Goal: Task Accomplishment & Management: Complete application form

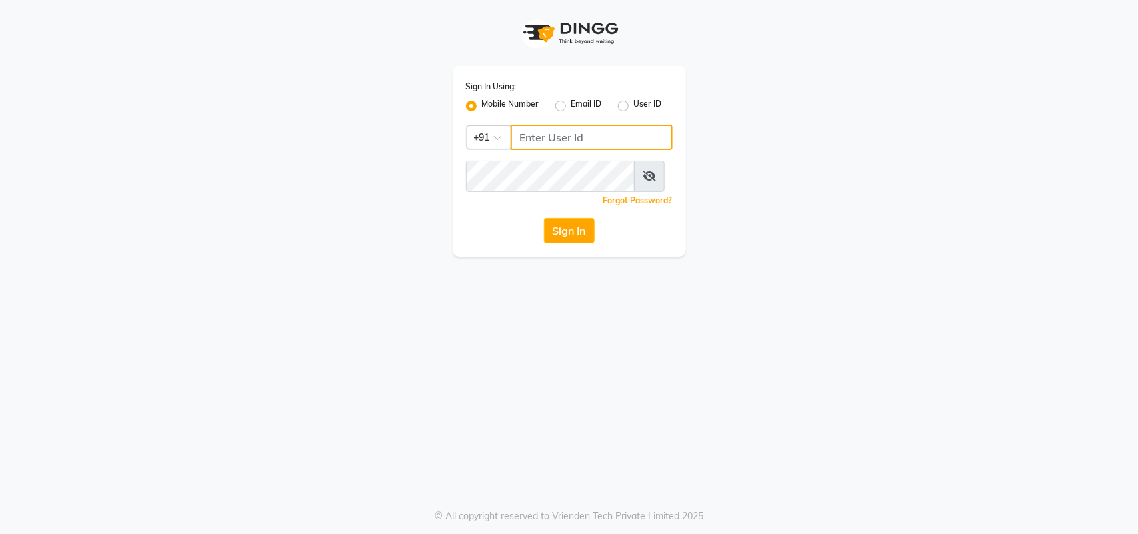
type input "9218055915"
click at [561, 243] on button "Sign In" at bounding box center [569, 230] width 51 height 25
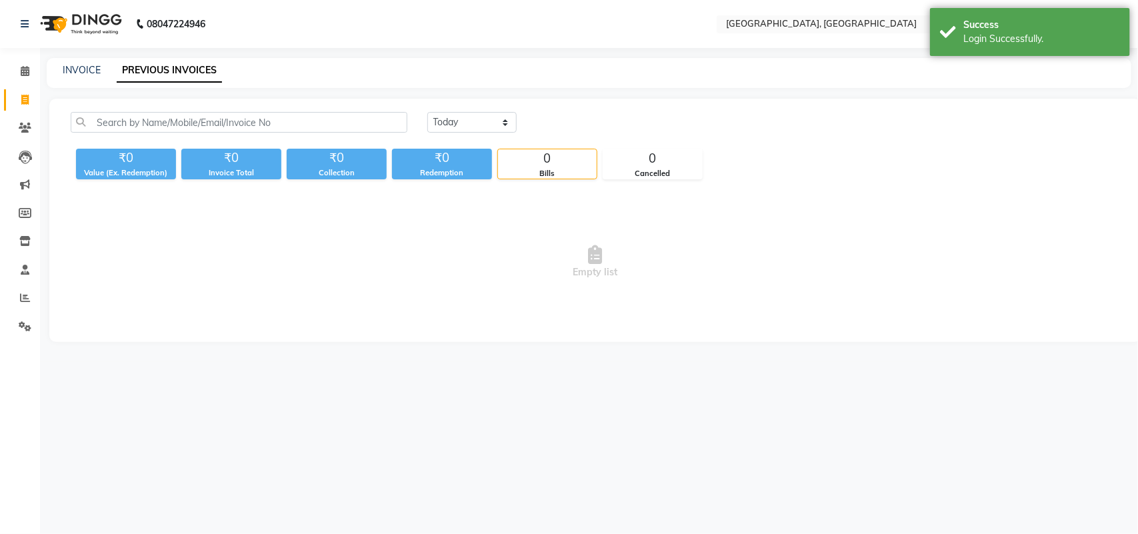
select select "en"
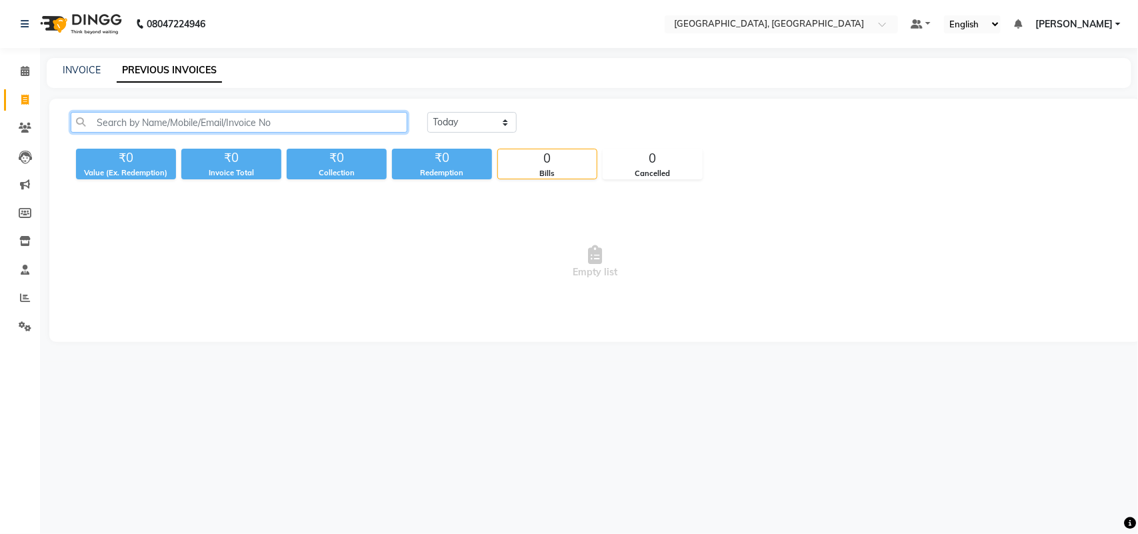
click at [184, 133] on input "text" at bounding box center [239, 122] width 337 height 21
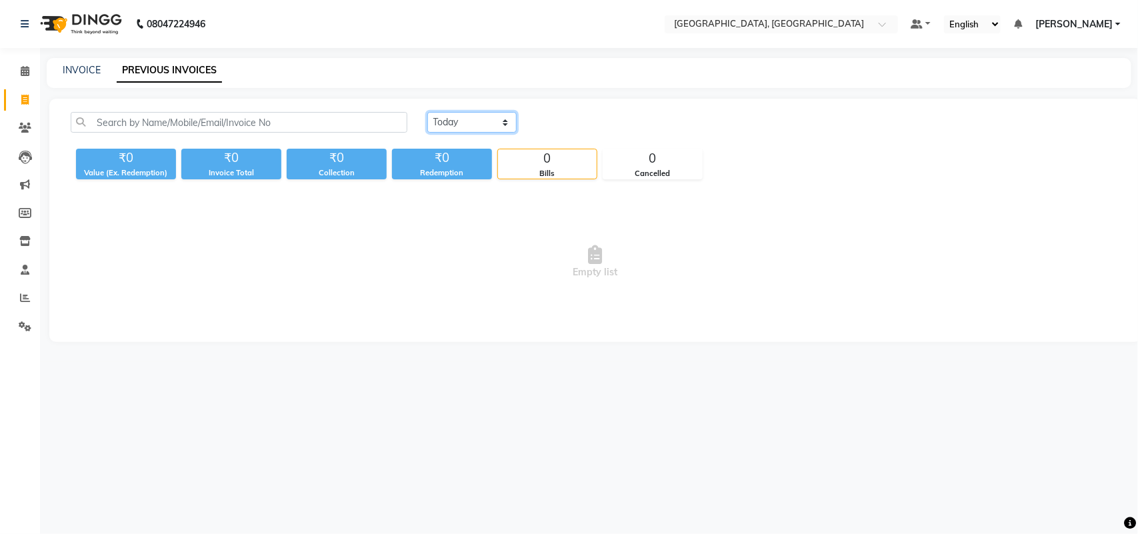
click at [454, 133] on select "[DATE] [DATE] Custom Range" at bounding box center [471, 122] width 89 height 21
click at [429, 127] on select "[DATE] [DATE] Custom Range" at bounding box center [471, 122] width 89 height 21
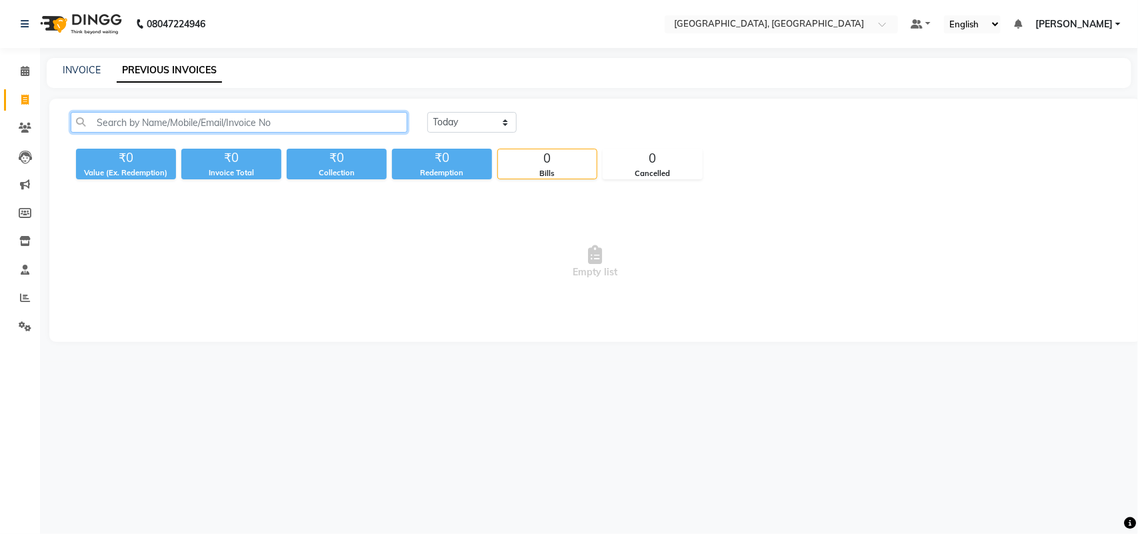
click at [304, 133] on input "text" at bounding box center [239, 122] width 337 height 21
click at [138, 133] on input "text" at bounding box center [239, 122] width 337 height 21
click at [148, 133] on input "text" at bounding box center [239, 122] width 337 height 21
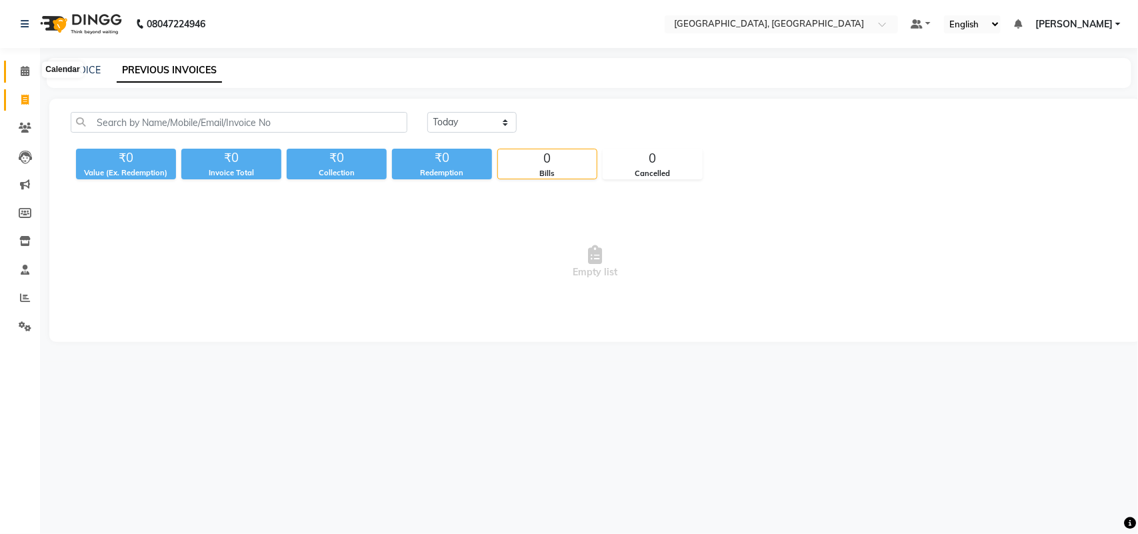
click at [31, 67] on span at bounding box center [24, 71] width 23 height 15
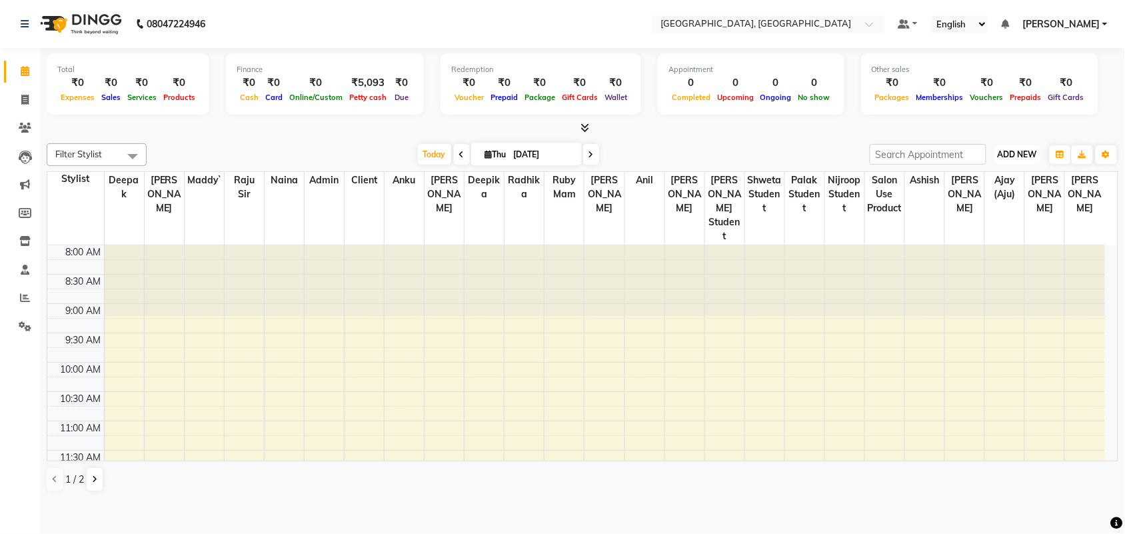
click at [1017, 159] on span "ADD NEW" at bounding box center [1017, 154] width 39 height 10
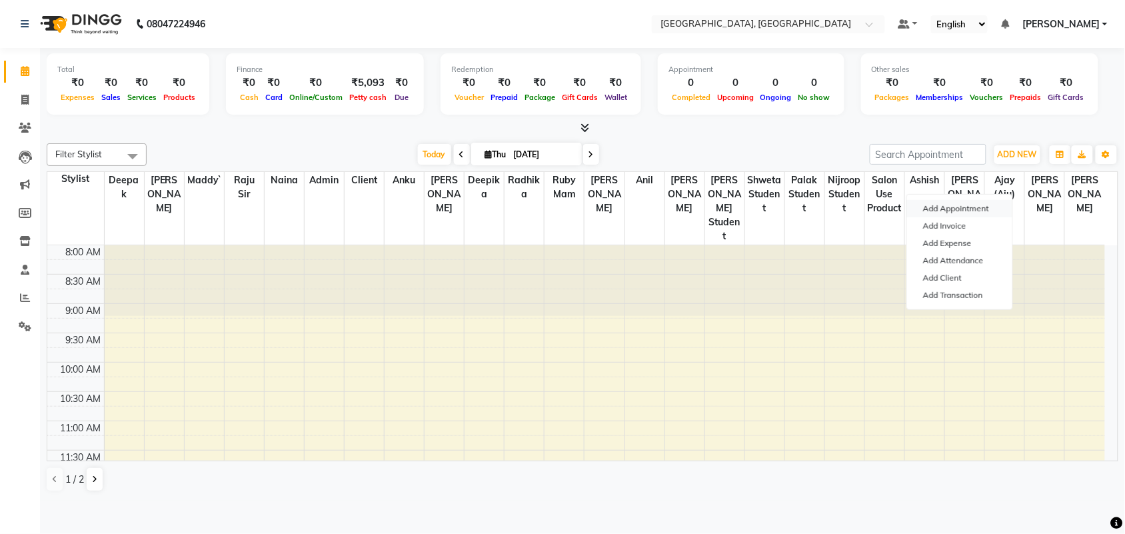
click at [971, 214] on button "Add Appointment" at bounding box center [959, 208] width 105 height 17
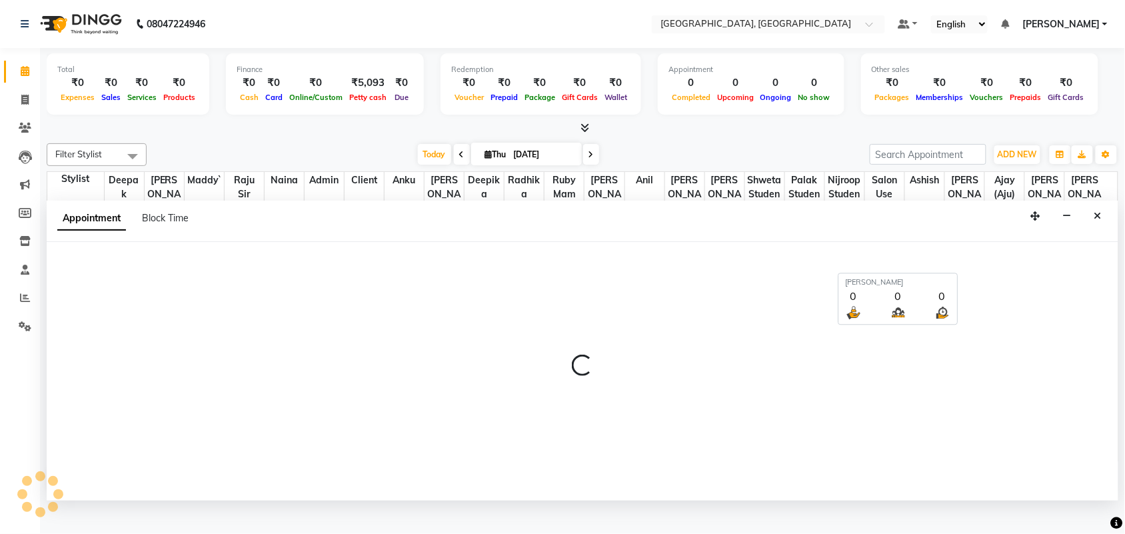
scroll to position [7, 0]
select select "tentative"
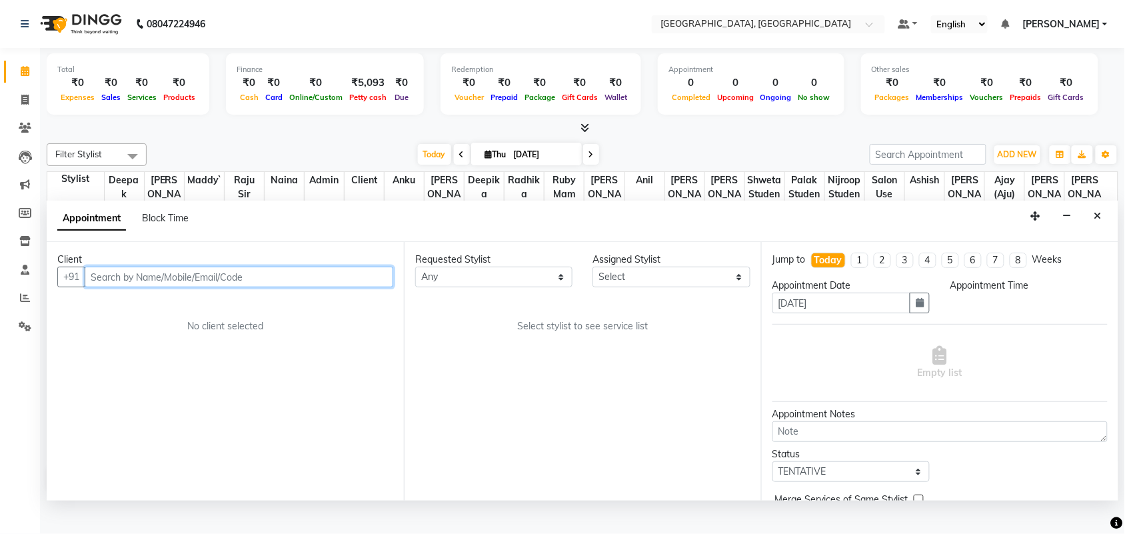
select select "540"
click at [233, 287] on input "text" at bounding box center [239, 277] width 309 height 21
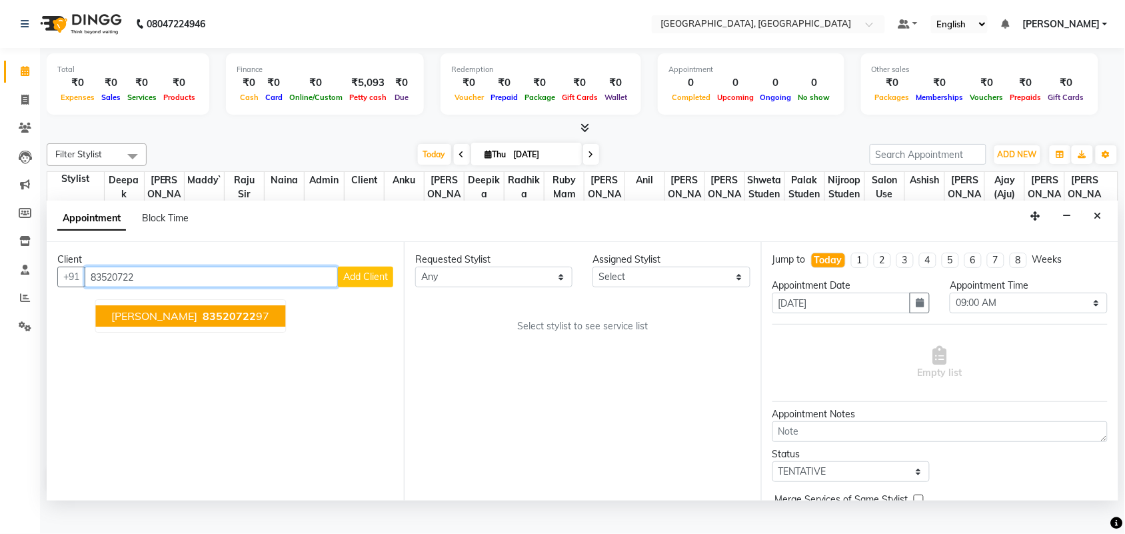
click at [229, 327] on button "[PERSON_NAME] 83520722 97" at bounding box center [191, 316] width 190 height 21
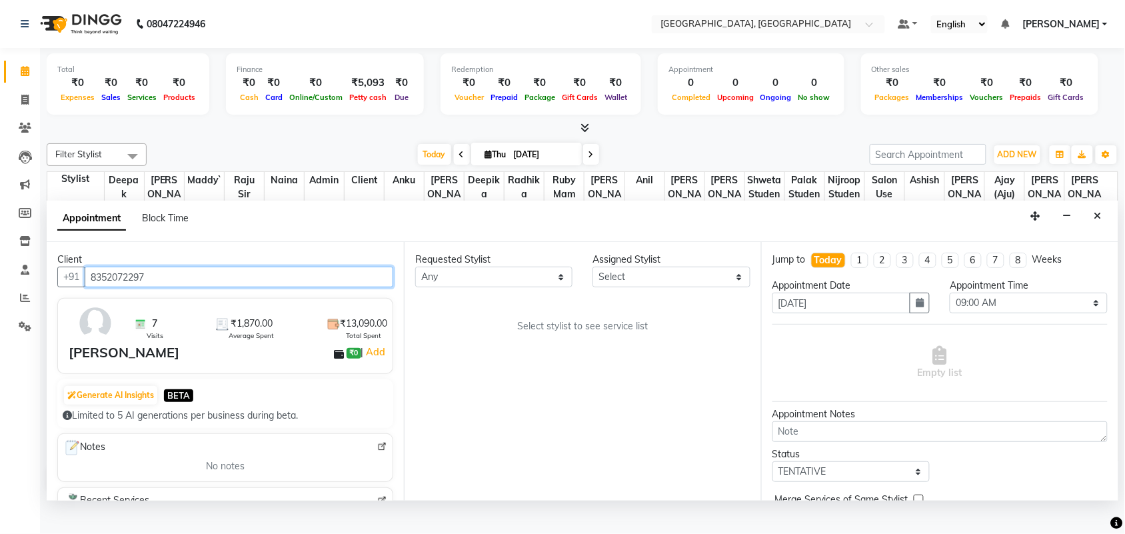
type input "8352072297"
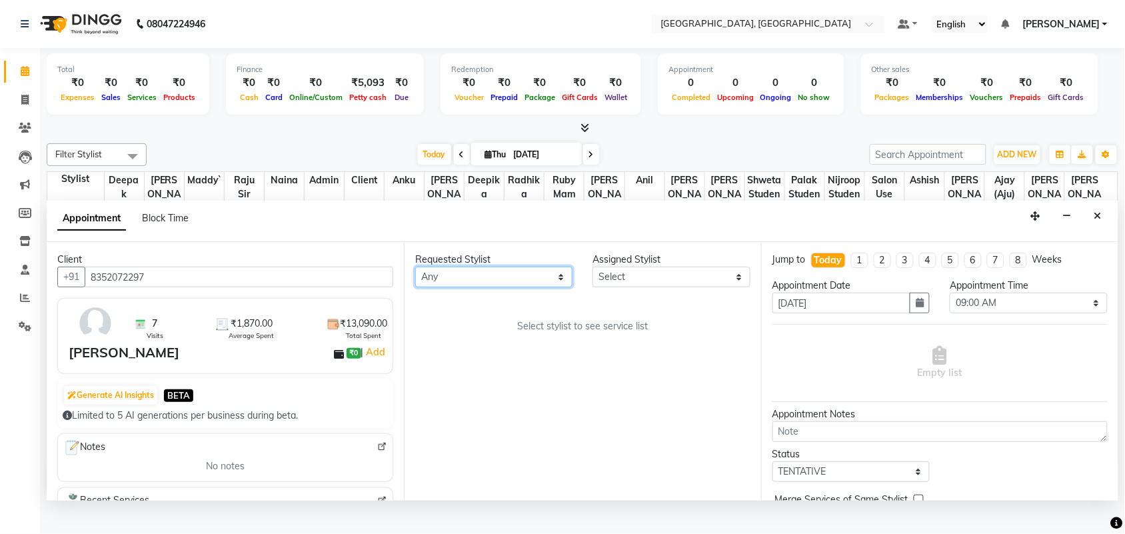
click at [449, 287] on select "Any admin Ajay (Aju) [PERSON_NAME] [PERSON_NAME] [PERSON_NAME] Client [PERSON_N…" at bounding box center [493, 277] width 157 height 21
select select "58224"
click at [418, 287] on select "Any admin Ajay (Aju) [PERSON_NAME] [PERSON_NAME] [PERSON_NAME] Client [PERSON_N…" at bounding box center [493, 277] width 157 height 21
select select "58224"
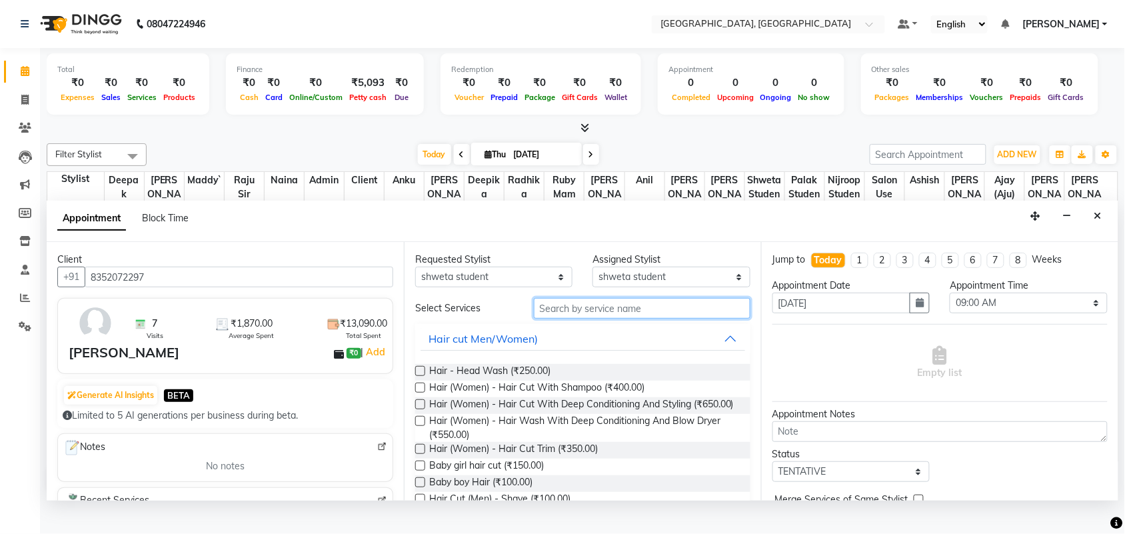
click at [585, 319] on input "text" at bounding box center [642, 308] width 217 height 21
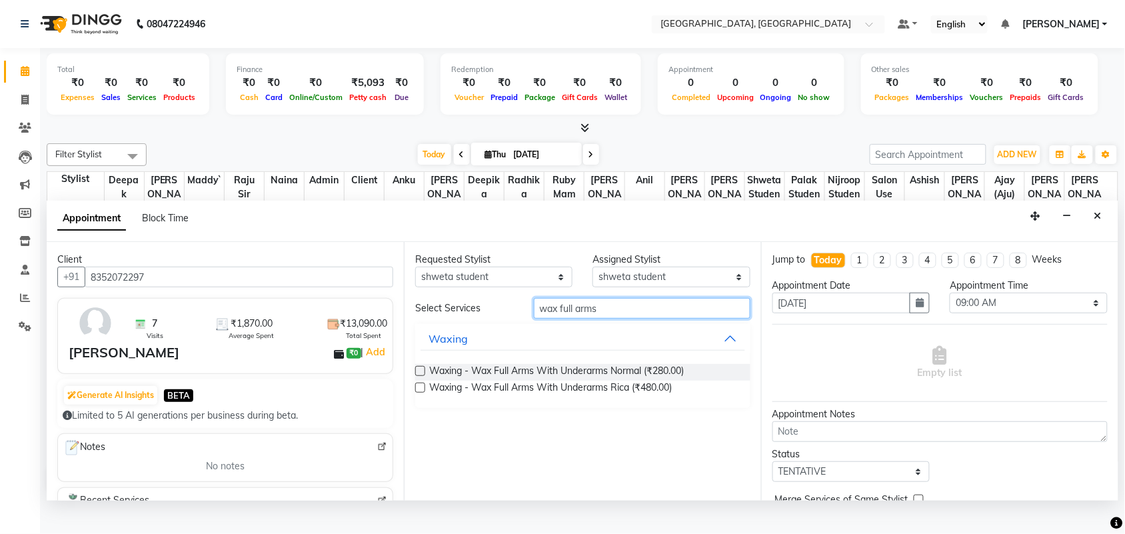
type input "wax full arms"
click at [425, 393] on label at bounding box center [420, 388] width 10 height 10
click at [424, 393] on input "checkbox" at bounding box center [419, 389] width 9 height 9
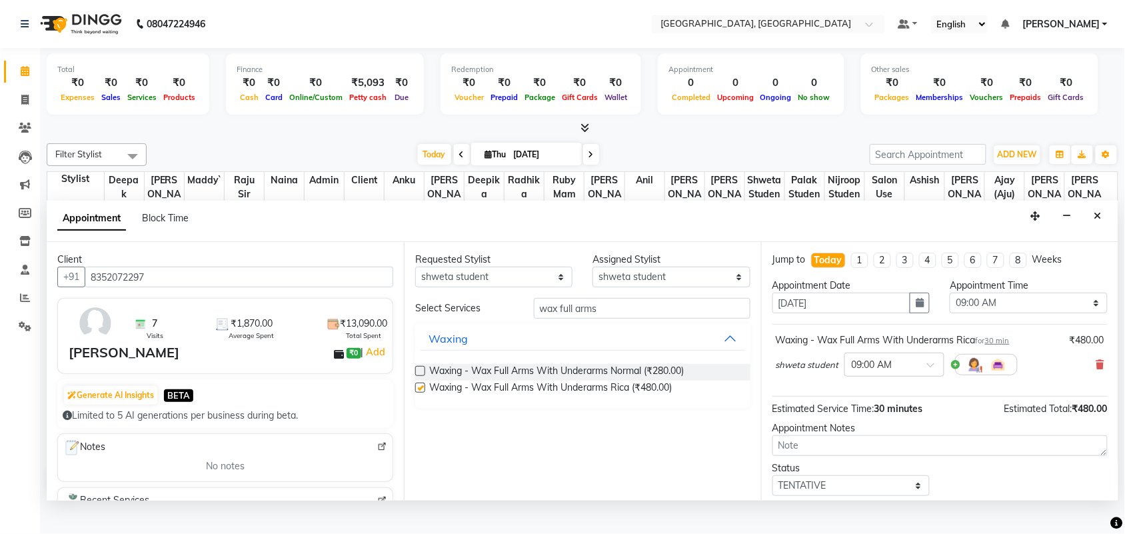
checkbox input "false"
click at [647, 319] on input "wax full arms" at bounding box center [642, 308] width 217 height 21
type input "wax full legs"
click at [425, 393] on label at bounding box center [420, 388] width 10 height 10
click at [424, 393] on input "checkbox" at bounding box center [419, 389] width 9 height 9
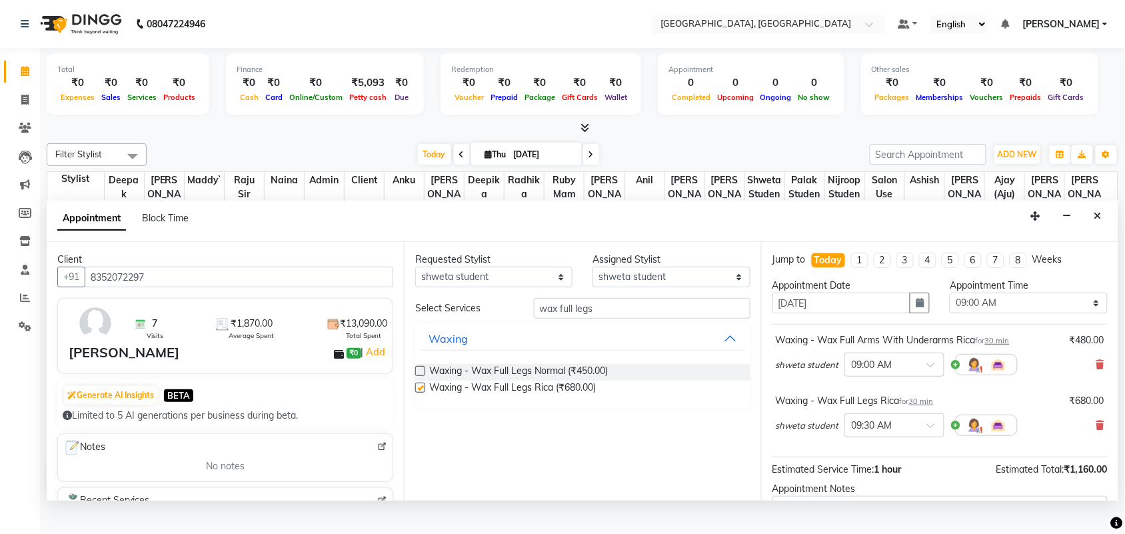
checkbox input "false"
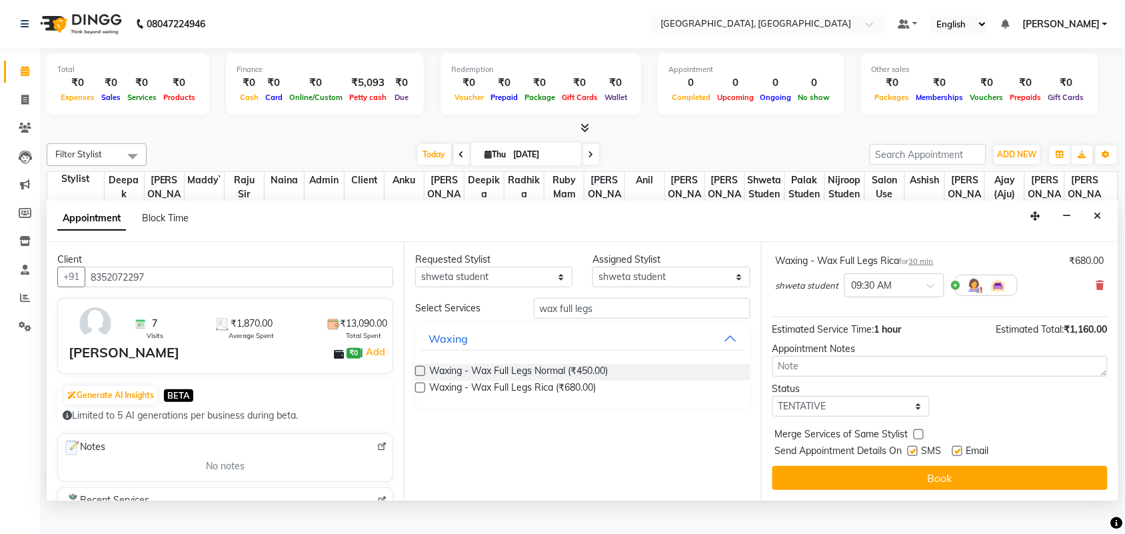
scroll to position [273, 0]
click at [641, 319] on input "wax full legs" at bounding box center [642, 308] width 217 height 21
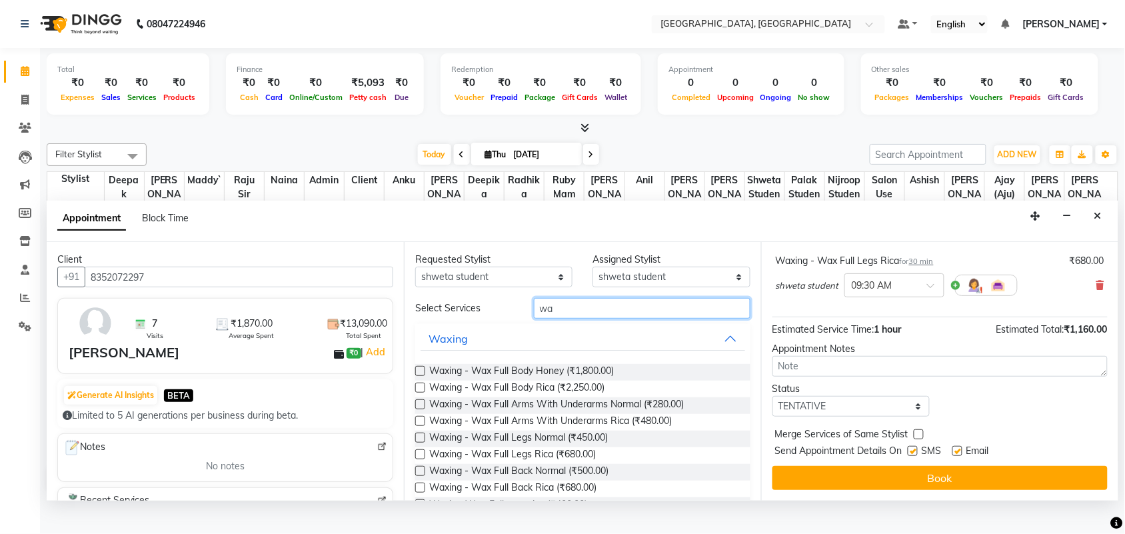
type input "w"
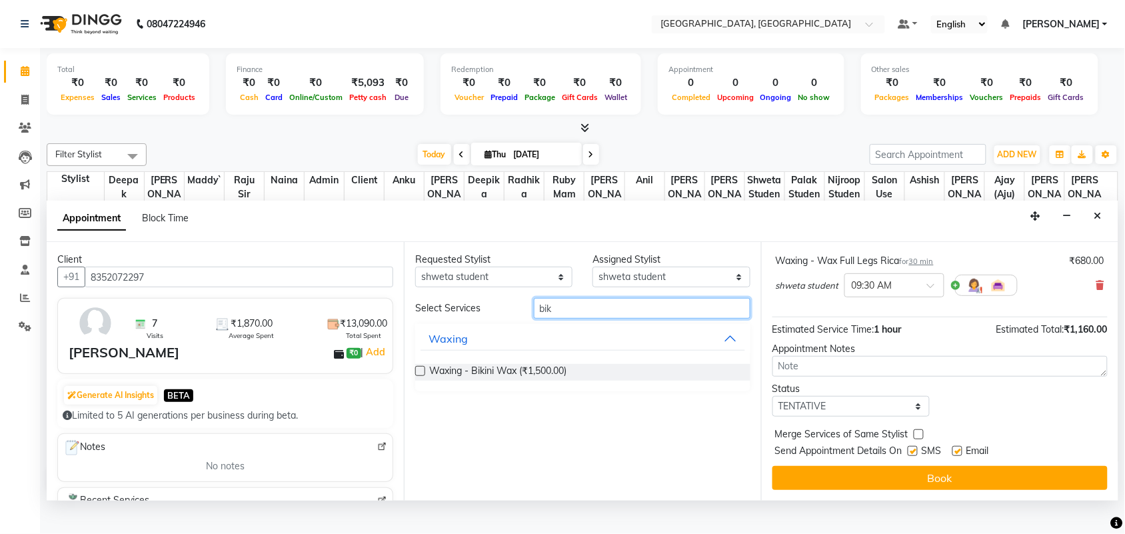
type input "bik"
click at [425, 376] on label at bounding box center [420, 371] width 10 height 10
click at [424, 377] on input "checkbox" at bounding box center [419, 372] width 9 height 9
checkbox input "false"
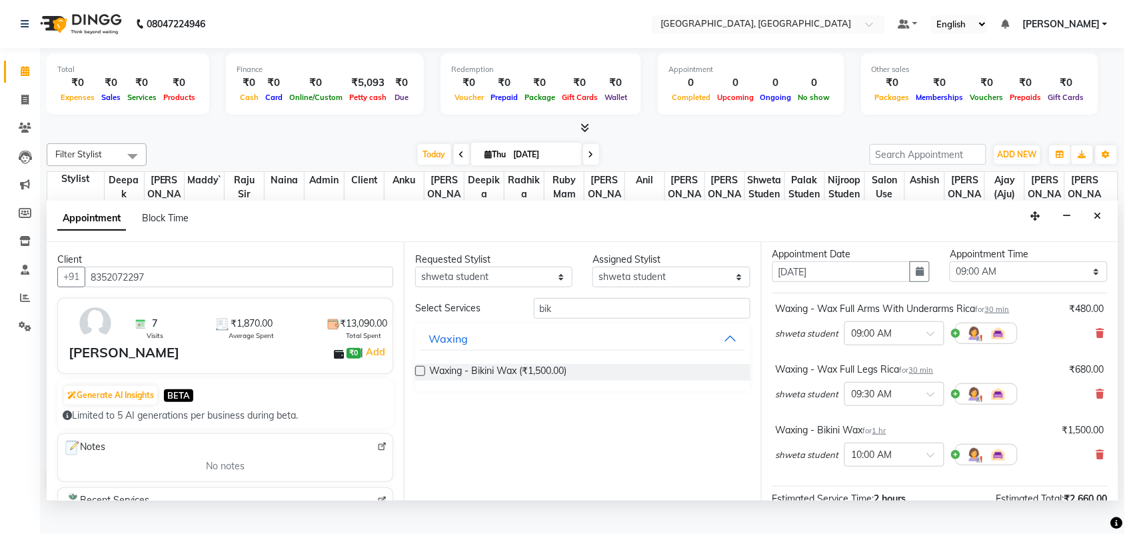
scroll to position [0, 0]
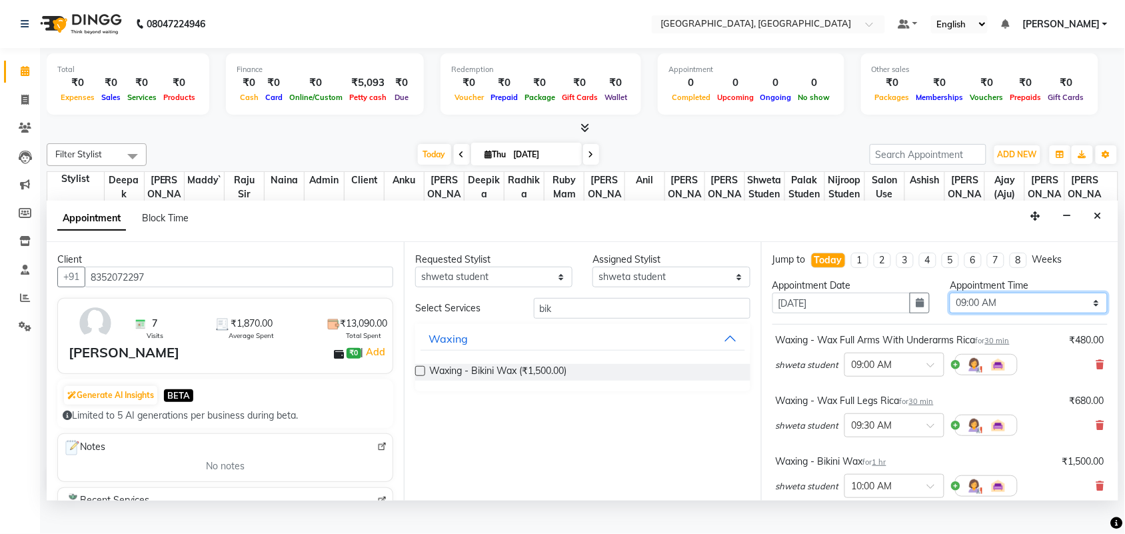
click at [1005, 313] on select "Select 09:00 AM 09:15 AM 09:30 AM 09:45 AM 10:00 AM 10:15 AM 10:30 AM 10:45 AM …" at bounding box center [1028, 303] width 157 height 21
select select "825"
click at [950, 313] on select "Select 09:00 AM 09:15 AM 09:30 AM 09:45 AM 10:00 AM 10:15 AM 10:30 AM 10:45 AM …" at bounding box center [1028, 303] width 157 height 21
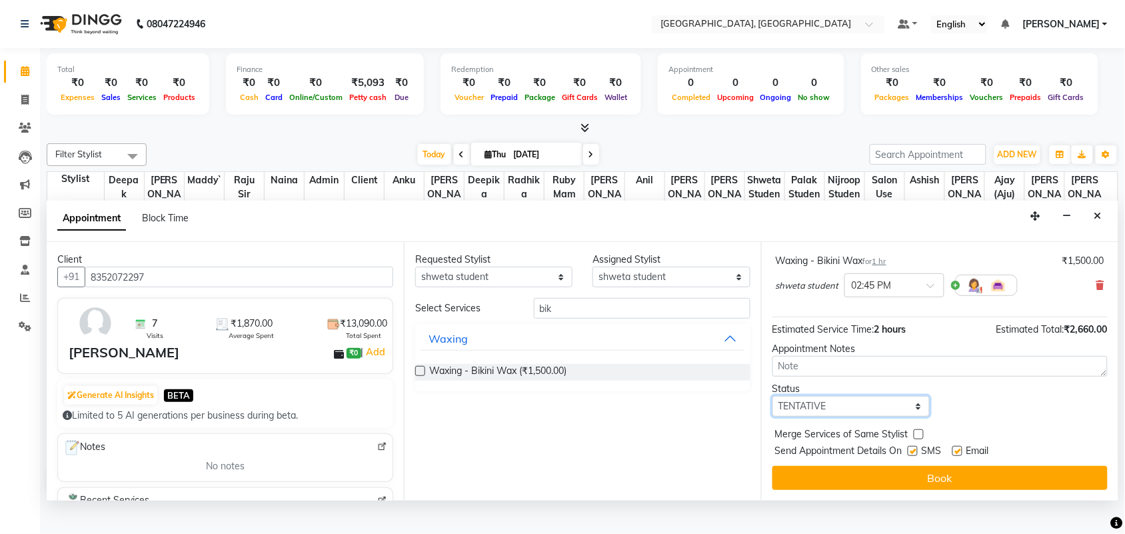
click at [864, 399] on select "Select TENTATIVE CONFIRM CHECK-IN UPCOMING" at bounding box center [851, 406] width 157 height 21
select select "check-in"
click at [775, 396] on select "Select TENTATIVE CONFIRM CHECK-IN UPCOMING" at bounding box center [851, 406] width 157 height 21
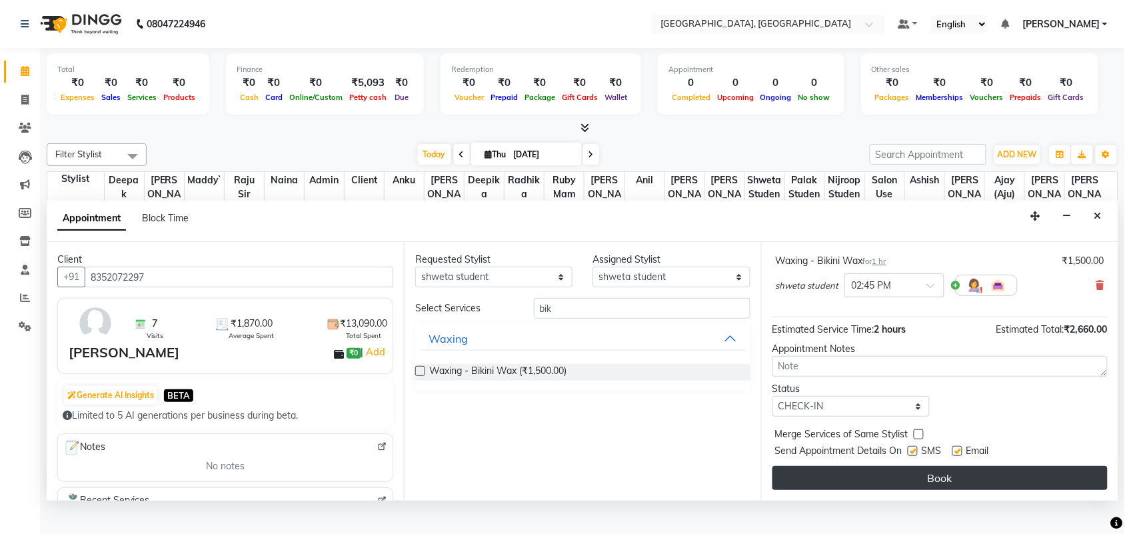
click at [910, 484] on button "Book" at bounding box center [940, 478] width 335 height 24
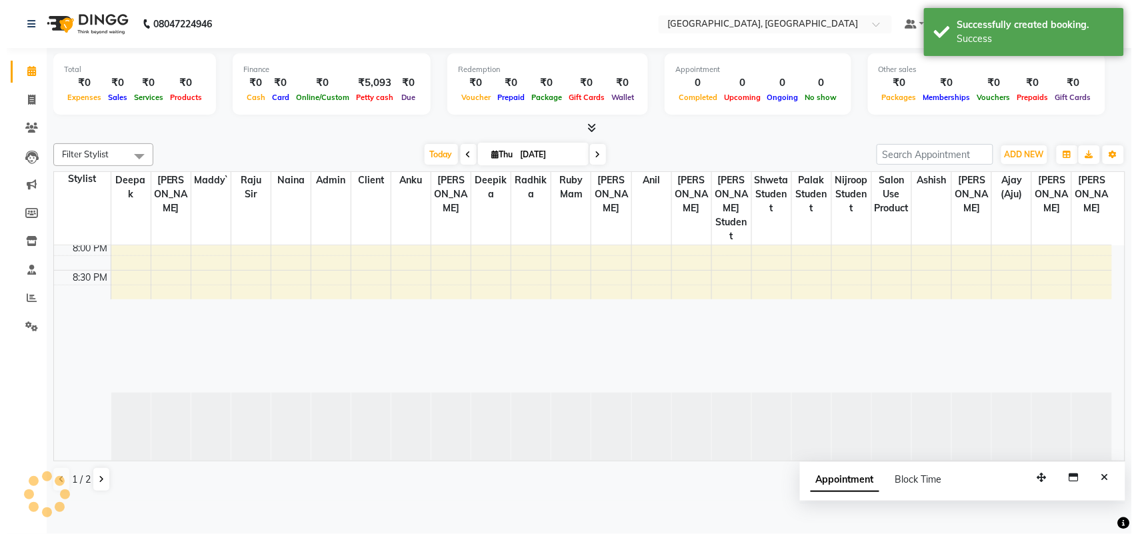
scroll to position [0, 0]
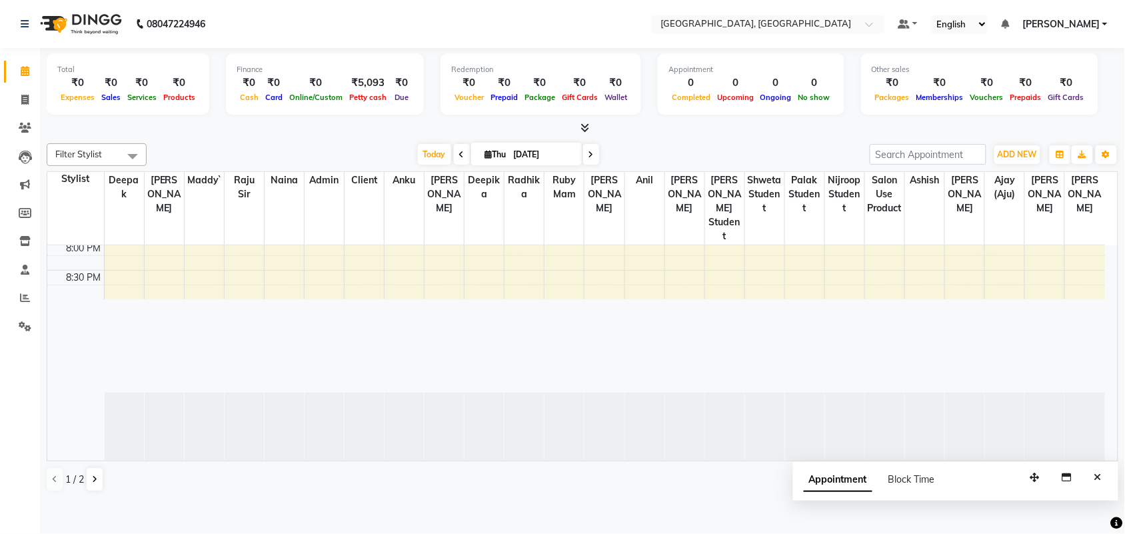
click at [910, 463] on div at bounding box center [924, 428] width 39 height 71
drag, startPoint x: 910, startPoint y: 484, endPoint x: 925, endPoint y: 484, distance: 14.7
click at [925, 463] on div at bounding box center [924, 428] width 39 height 71
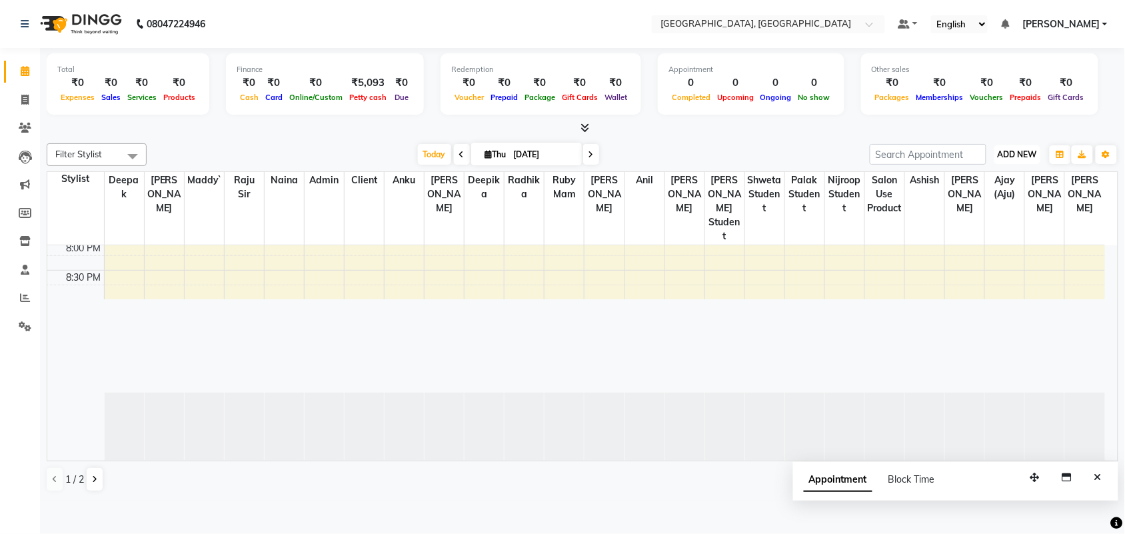
click at [1024, 159] on span "ADD NEW" at bounding box center [1017, 154] width 39 height 10
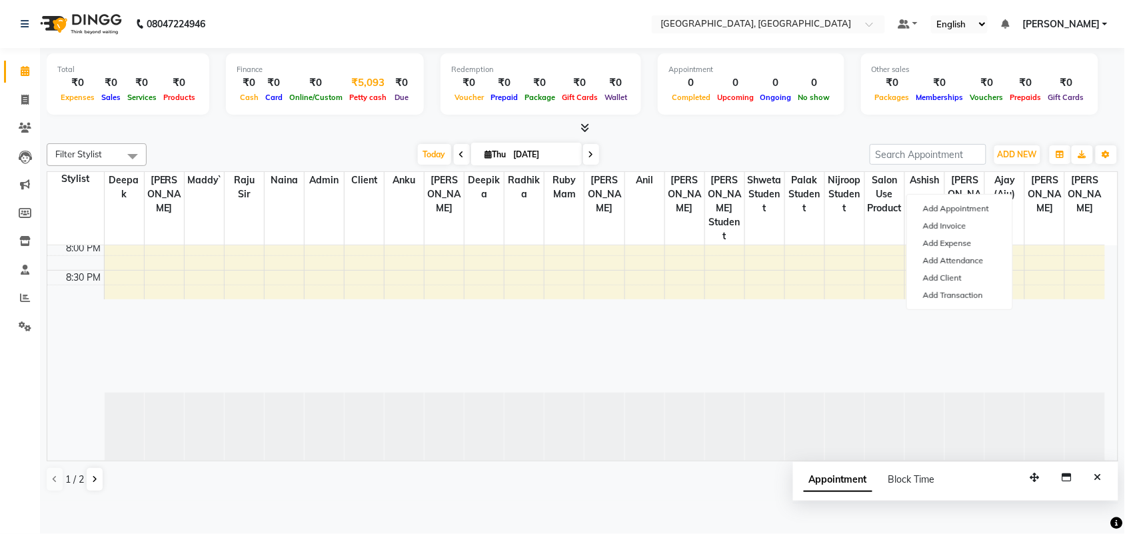
click at [390, 102] on span "Petty cash" at bounding box center [368, 97] width 44 height 9
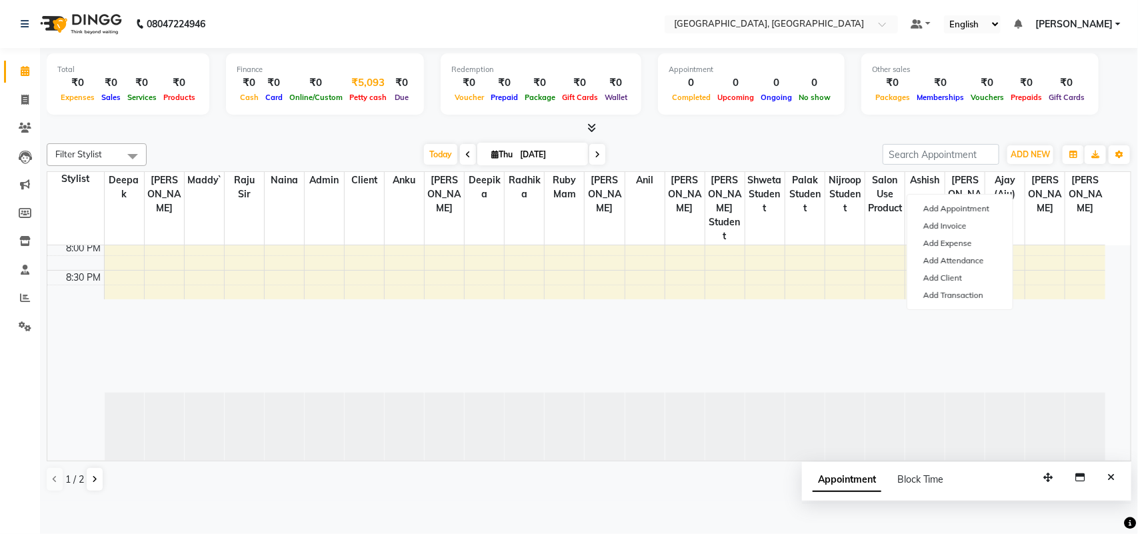
select select "3279"
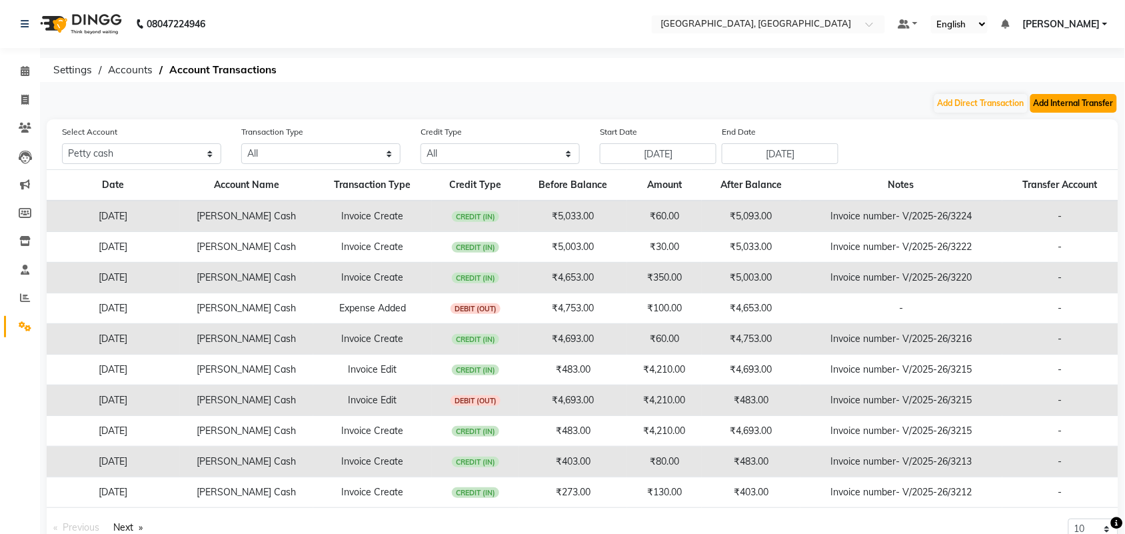
click at [1050, 112] on button "Add Internal Transfer" at bounding box center [1074, 103] width 87 height 19
select select "internal transfer"
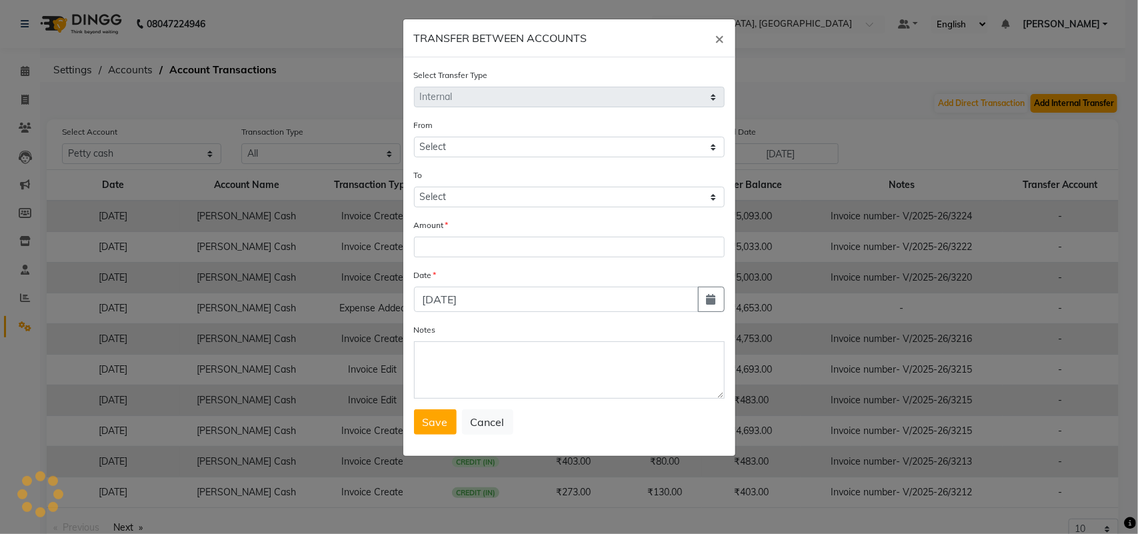
select select "3279"
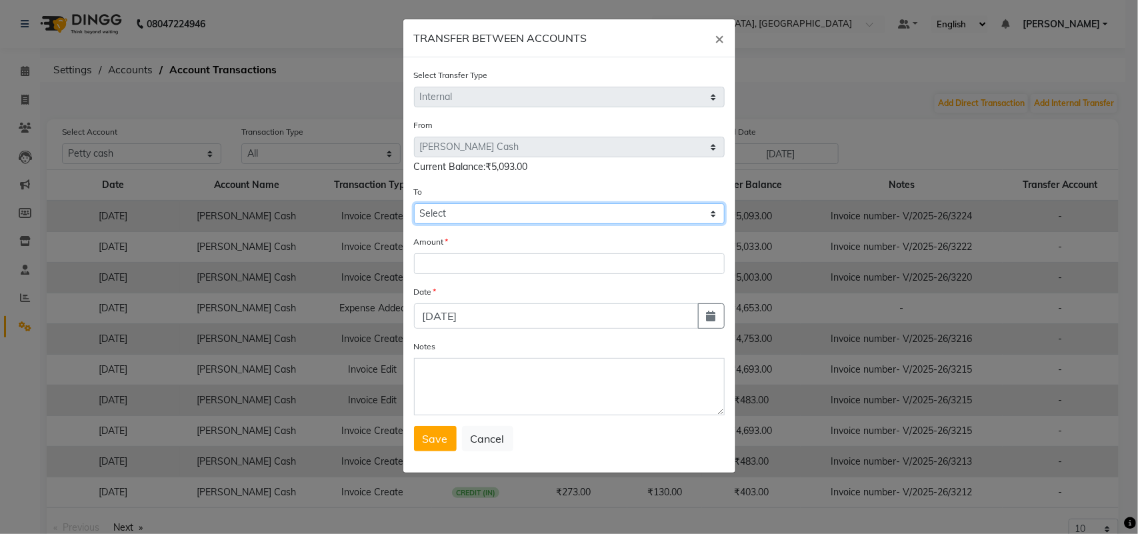
click at [449, 224] on select "Select [PERSON_NAME] Cash Default Account" at bounding box center [569, 213] width 311 height 21
select select "3280"
click at [414, 224] on select "Select [PERSON_NAME] Cash Default Account" at bounding box center [569, 213] width 311 height 21
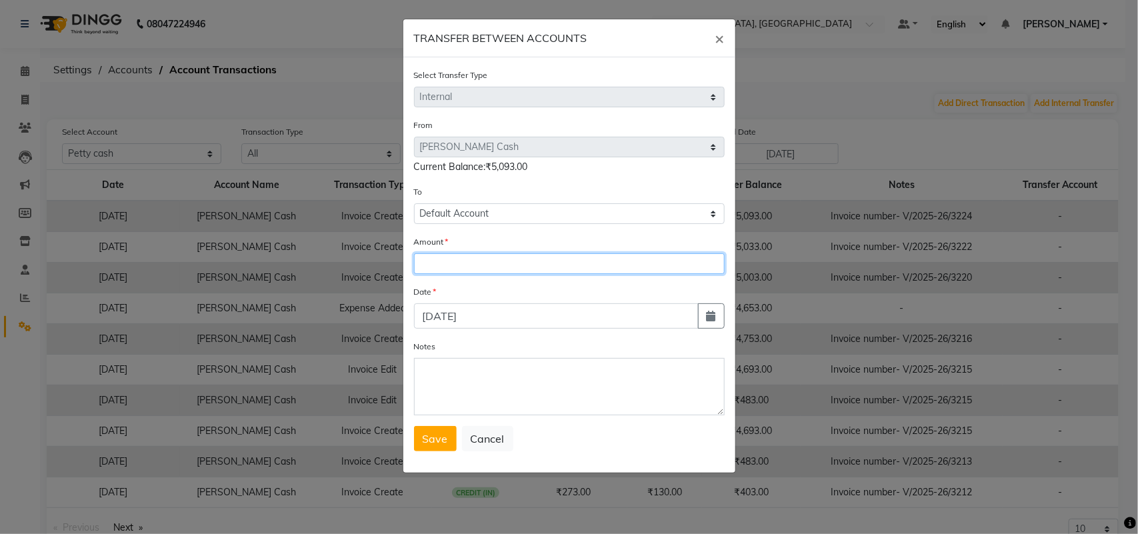
click at [461, 274] on input "number" at bounding box center [569, 263] width 311 height 21
type input "4900"
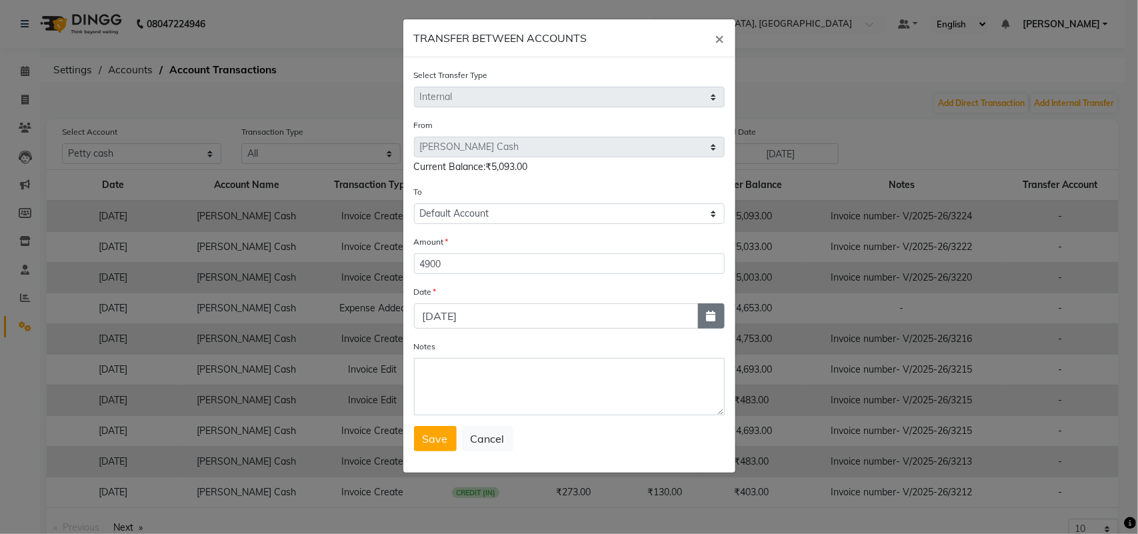
click at [705, 329] on button "button" at bounding box center [711, 315] width 27 height 25
select select "9"
select select "2025"
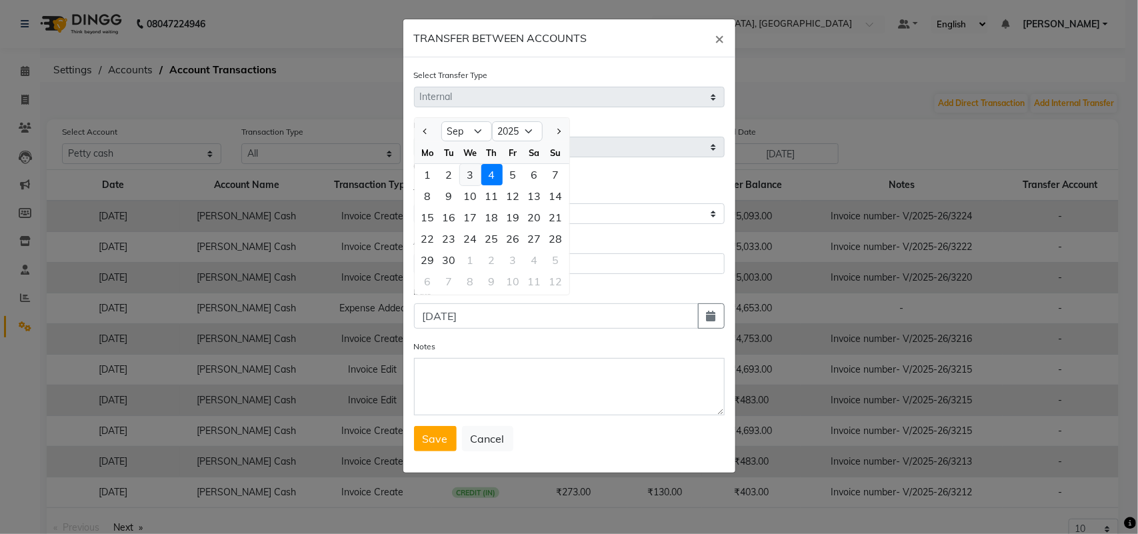
click at [481, 185] on div "3" at bounding box center [470, 174] width 21 height 21
type input "[DATE]"
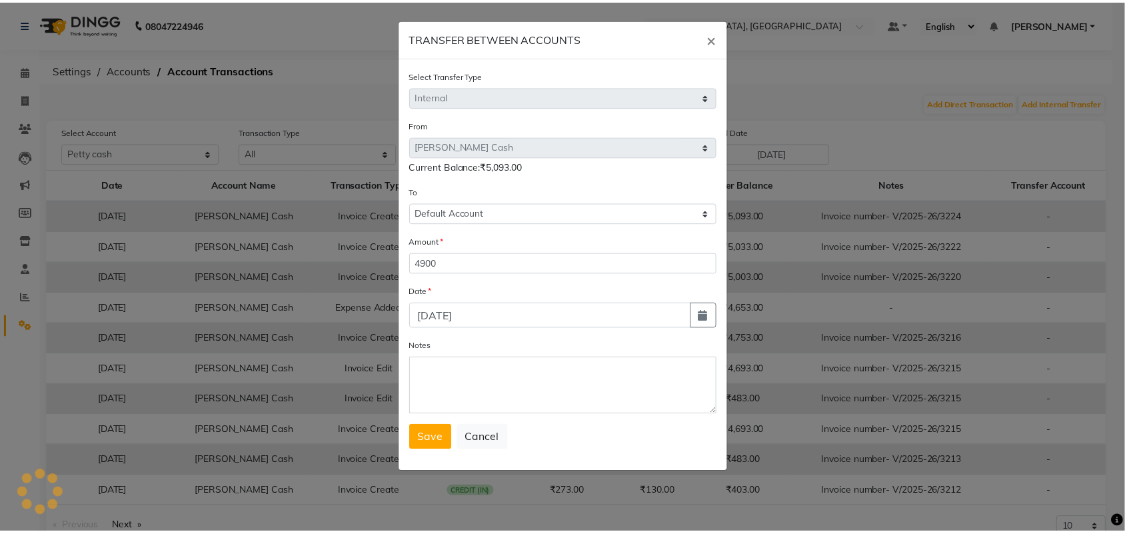
scroll to position [81, 0]
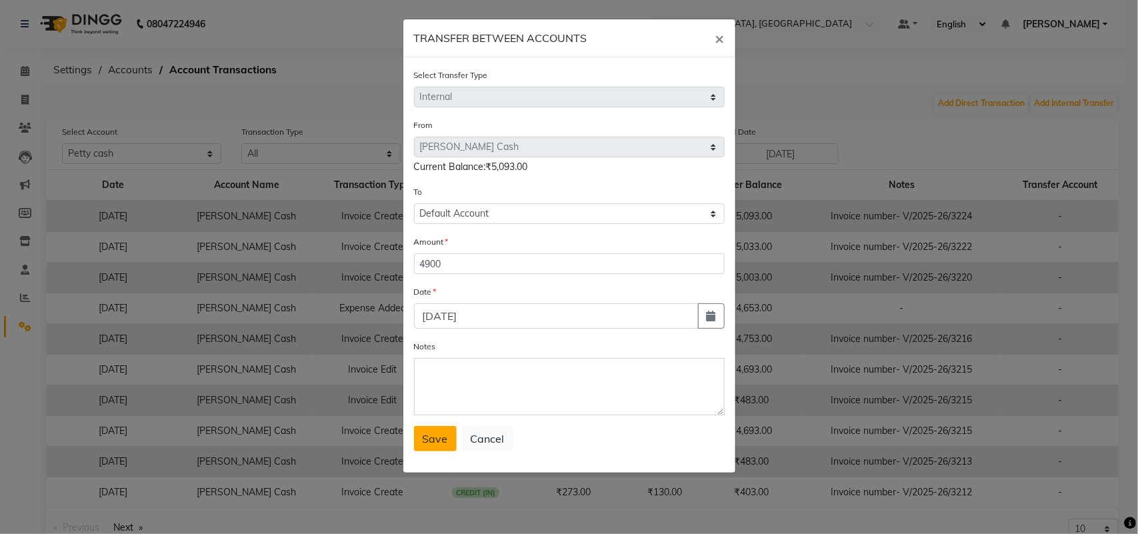
click at [427, 445] on span "Save" at bounding box center [435, 438] width 25 height 13
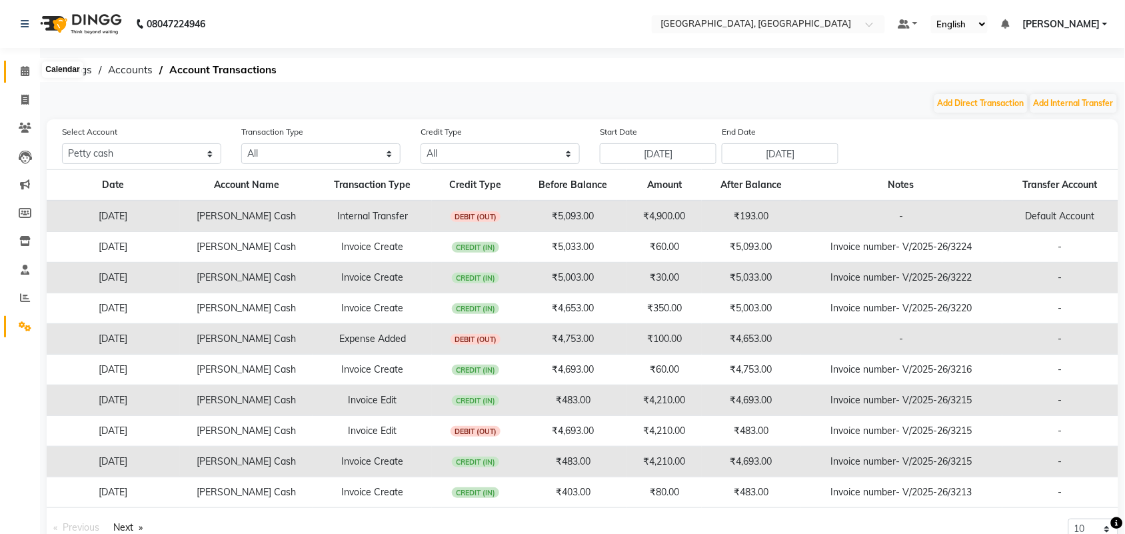
click at [27, 71] on icon at bounding box center [25, 71] width 9 height 10
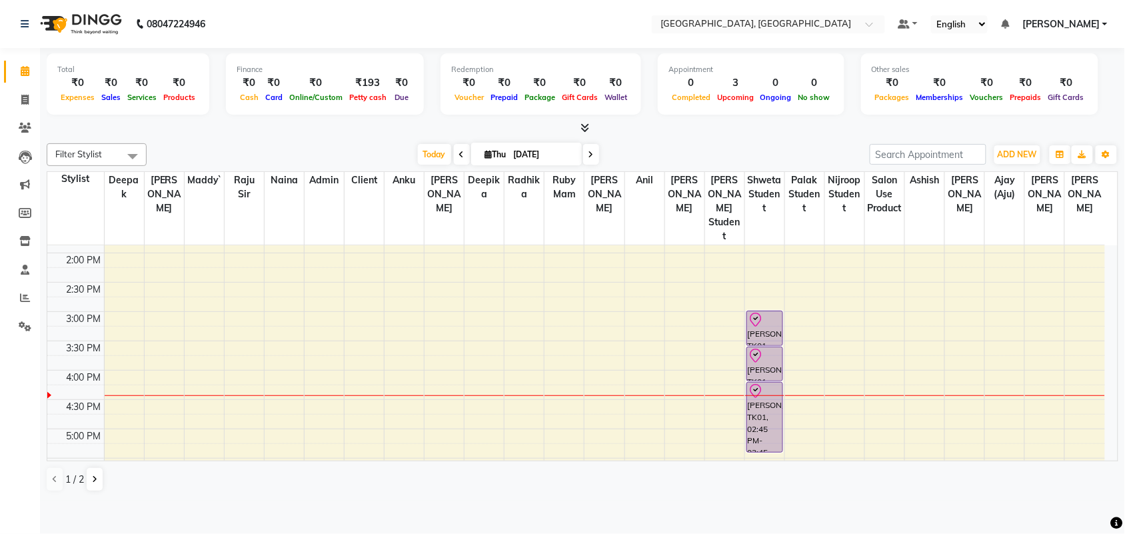
scroll to position [327, 0]
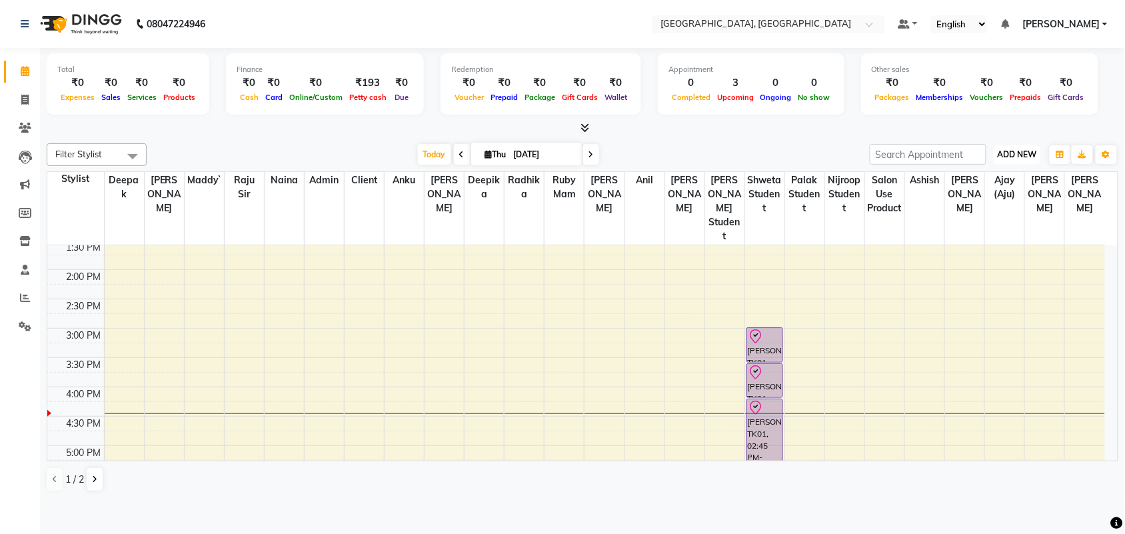
click at [998, 159] on span "ADD NEW" at bounding box center [1017, 154] width 39 height 10
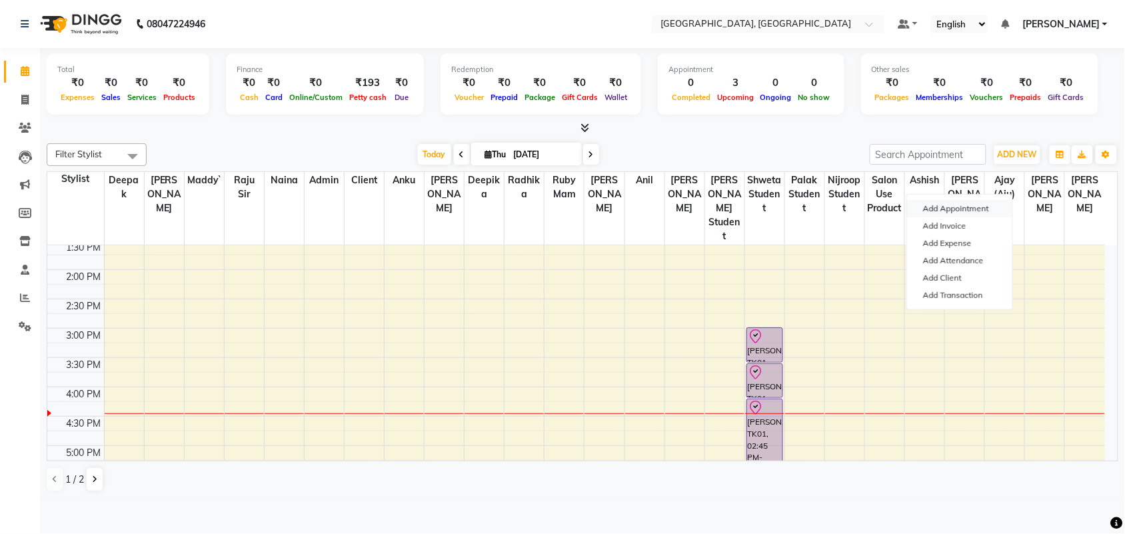
click at [989, 215] on button "Add Appointment" at bounding box center [959, 208] width 105 height 17
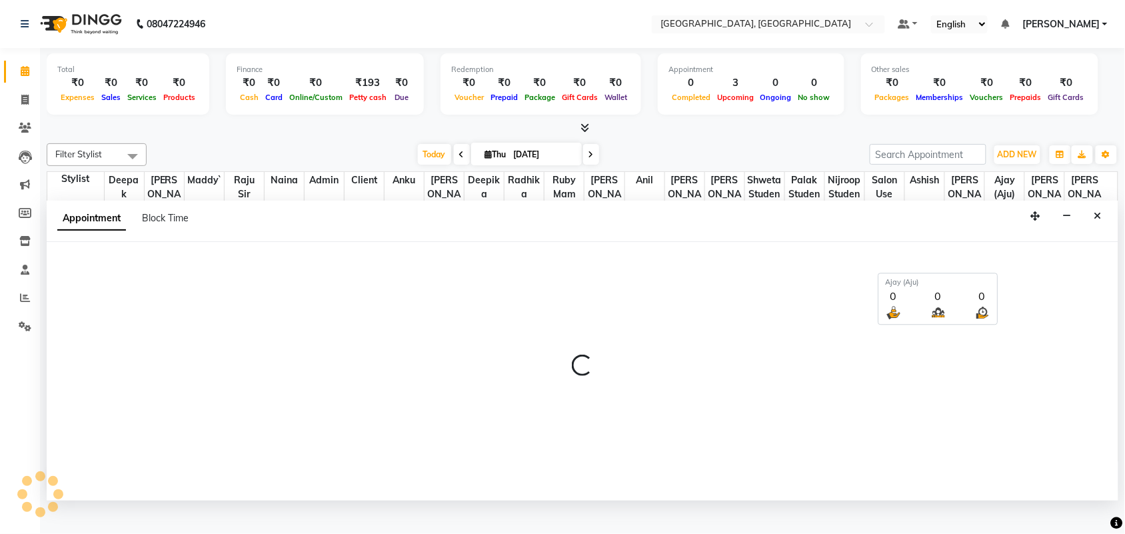
scroll to position [7, 0]
select select "540"
select select "tentative"
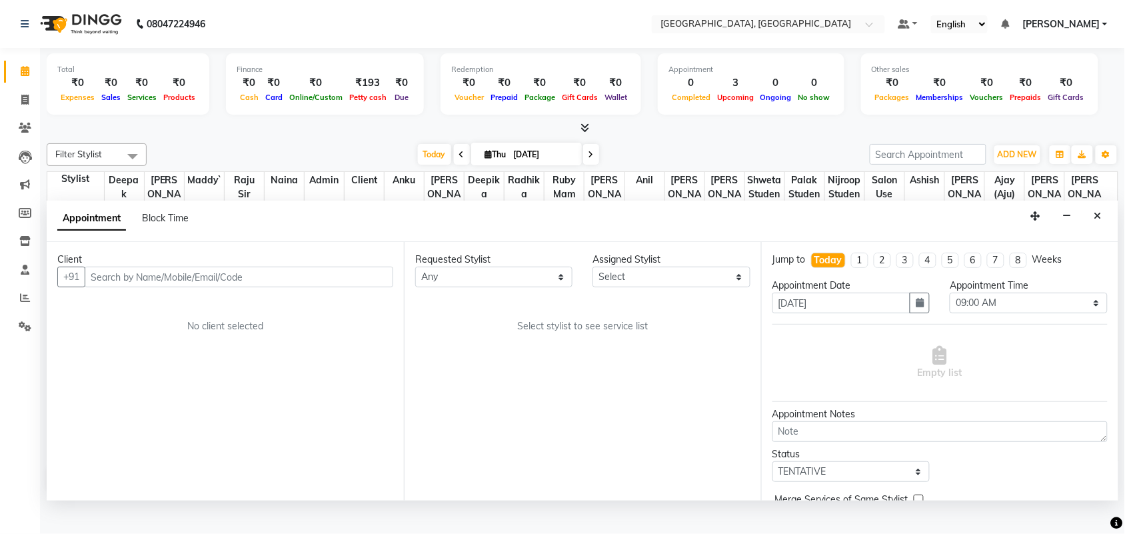
click at [262, 287] on input "text" at bounding box center [239, 277] width 309 height 21
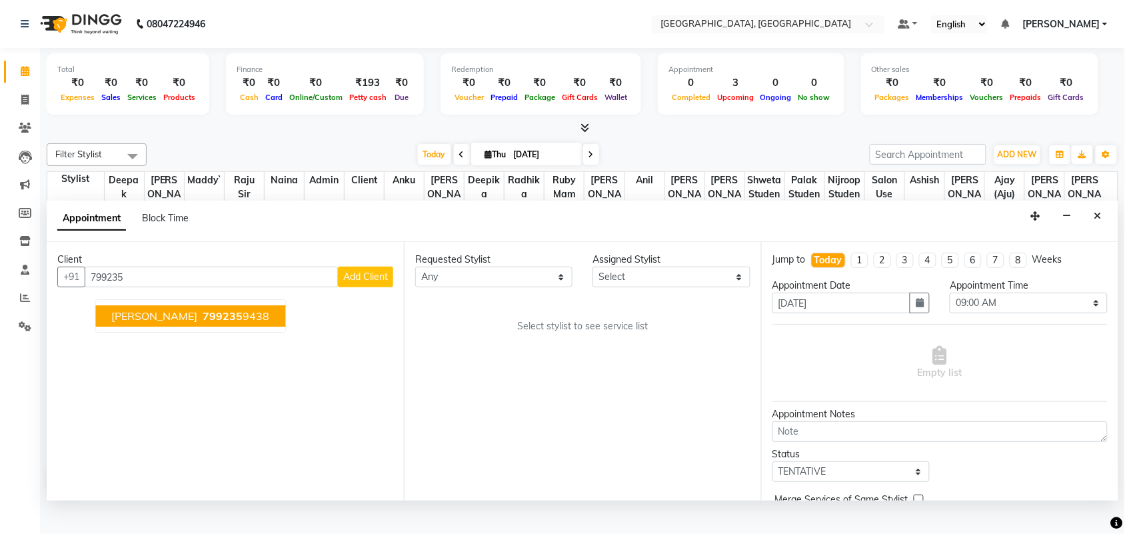
click at [221, 323] on ngb-highlight "799235 9438" at bounding box center [235, 316] width 69 height 13
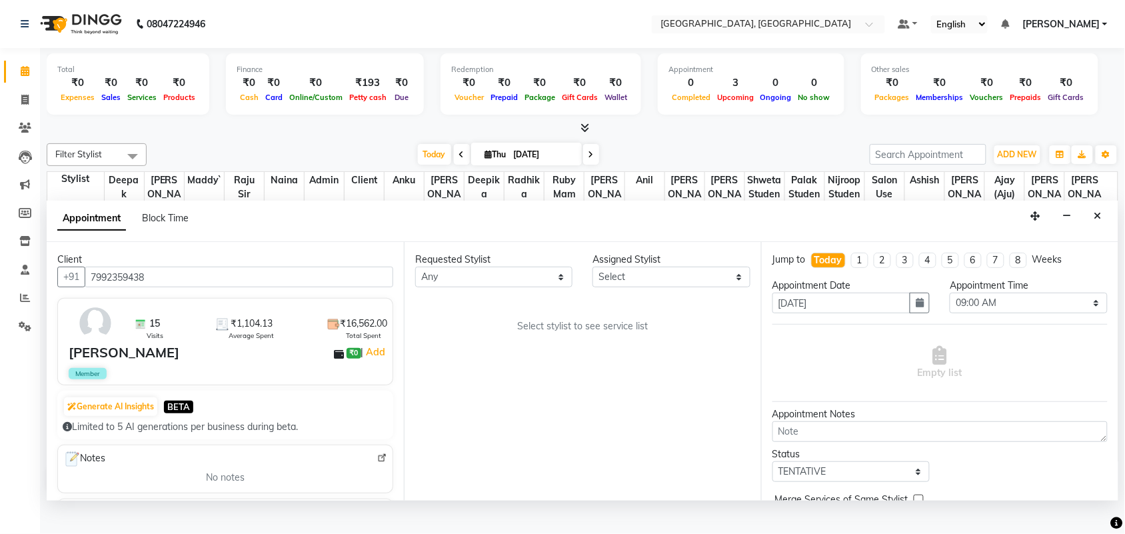
type input "7992359438"
click at [507, 287] on select "Any admin Ajay (Aju) [PERSON_NAME] [PERSON_NAME] [PERSON_NAME] Client [PERSON_N…" at bounding box center [493, 277] width 157 height 21
select select "88982"
click at [418, 287] on select "Any admin Ajay (Aju) [PERSON_NAME] [PERSON_NAME] [PERSON_NAME] Client [PERSON_N…" at bounding box center [493, 277] width 157 height 21
select select "88982"
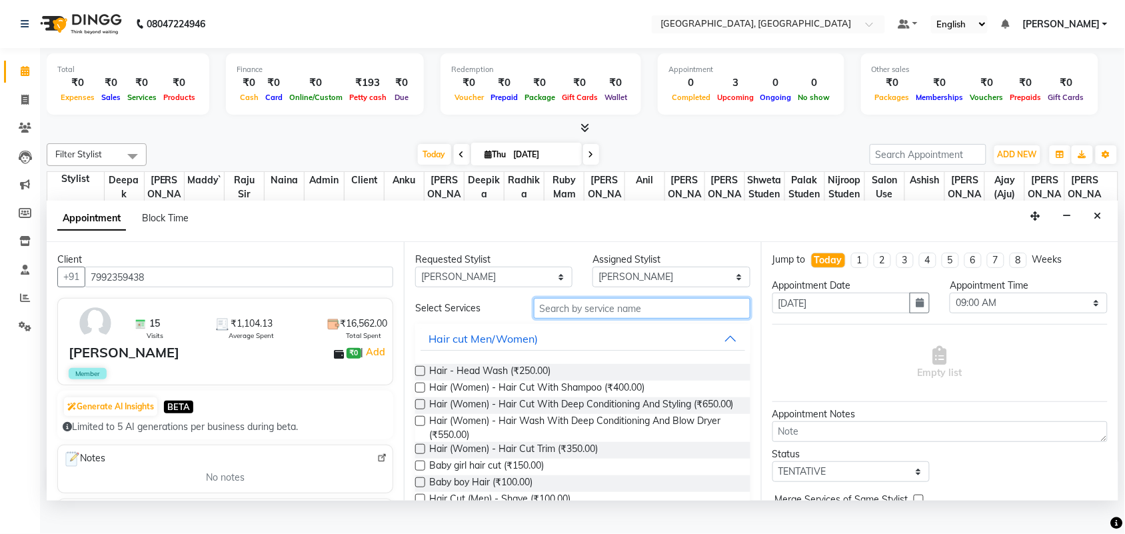
click at [611, 319] on input "text" at bounding box center [642, 308] width 217 height 21
type input "t"
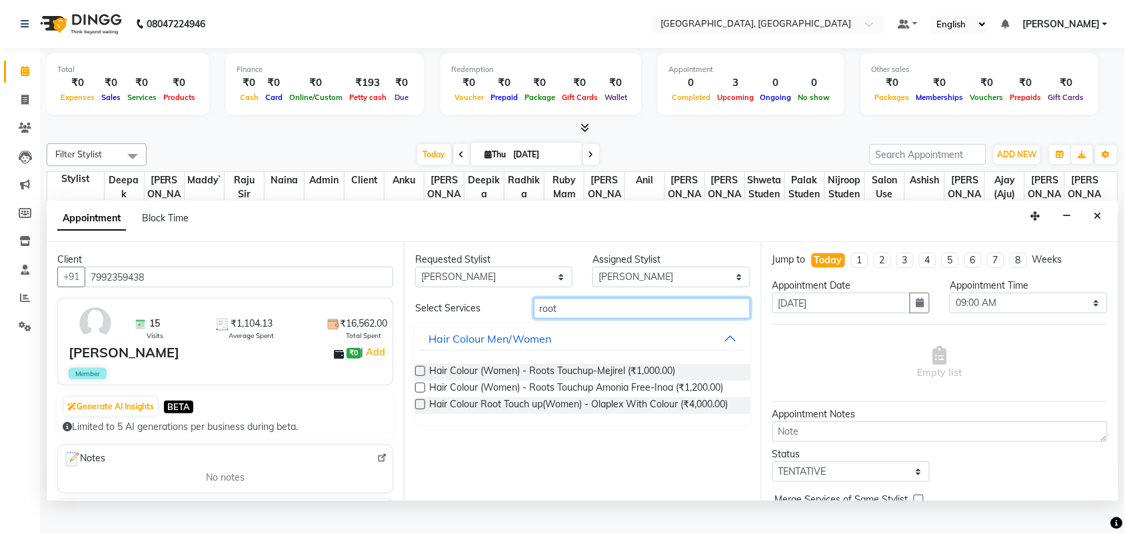
type input "root"
click at [425, 393] on label at bounding box center [420, 388] width 10 height 10
click at [424, 393] on input "checkbox" at bounding box center [419, 389] width 9 height 9
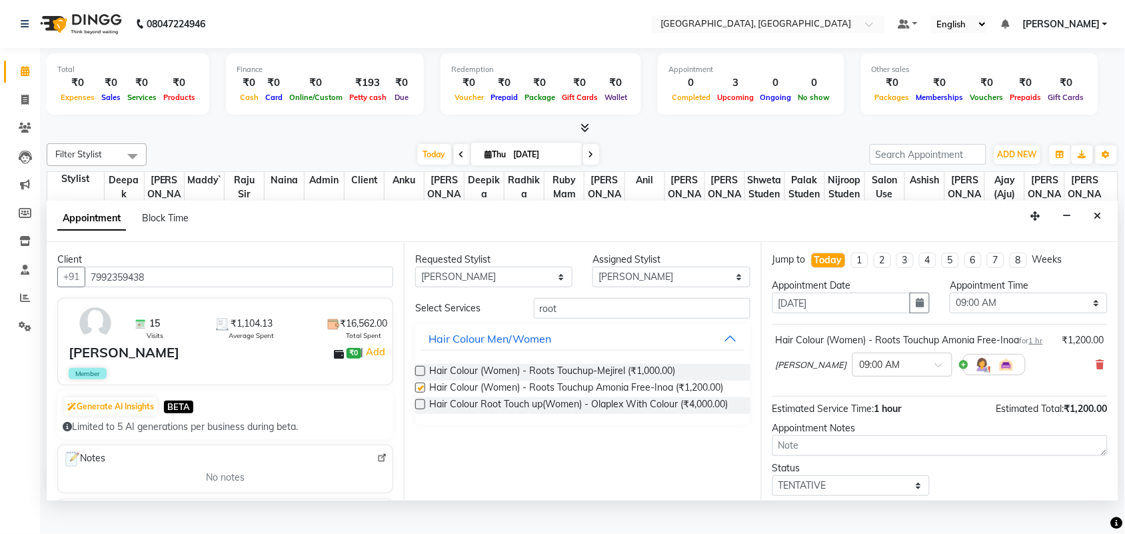
checkbox input "false"
click at [1097, 372] on span at bounding box center [1101, 365] width 8 height 14
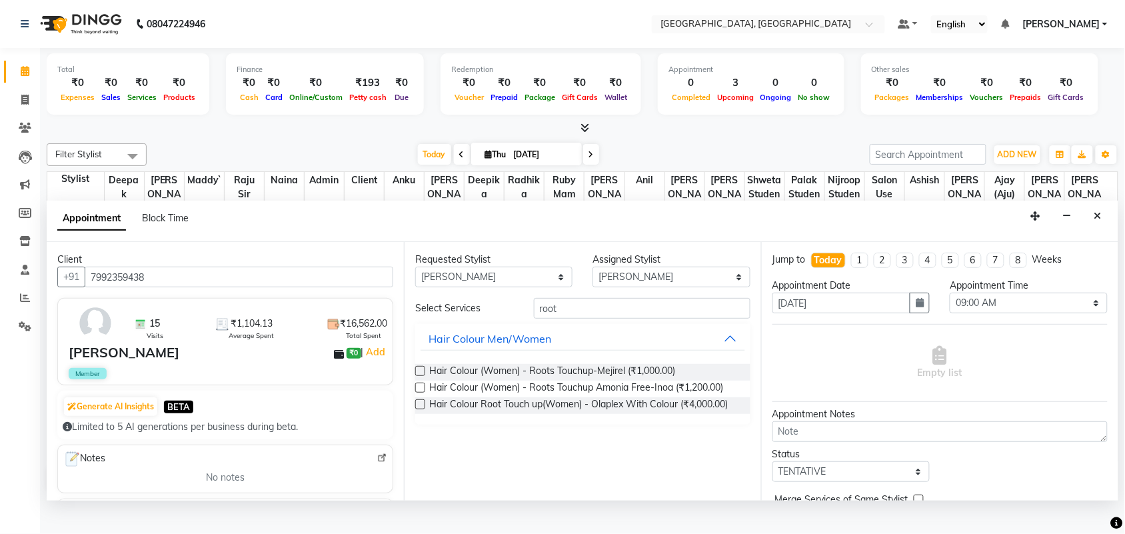
click at [425, 376] on label at bounding box center [420, 371] width 10 height 10
click at [424, 377] on input "checkbox" at bounding box center [419, 372] width 9 height 9
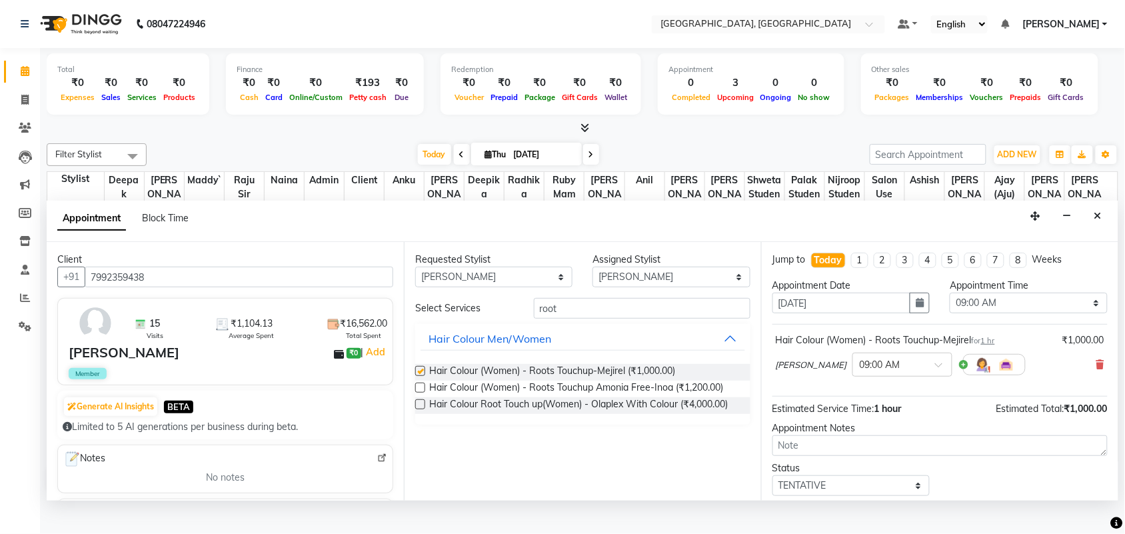
checkbox input "false"
click at [1018, 313] on select "Select 09:00 AM 09:15 AM 09:30 AM 09:45 AM 10:00 AM 10:15 AM 10:30 AM 10:45 AM …" at bounding box center [1028, 303] width 157 height 21
select select "870"
click at [950, 313] on select "Select 09:00 AM 09:15 AM 09:30 AM 09:45 AM 10:00 AM 10:15 AM 10:30 AM 10:45 AM …" at bounding box center [1028, 303] width 157 height 21
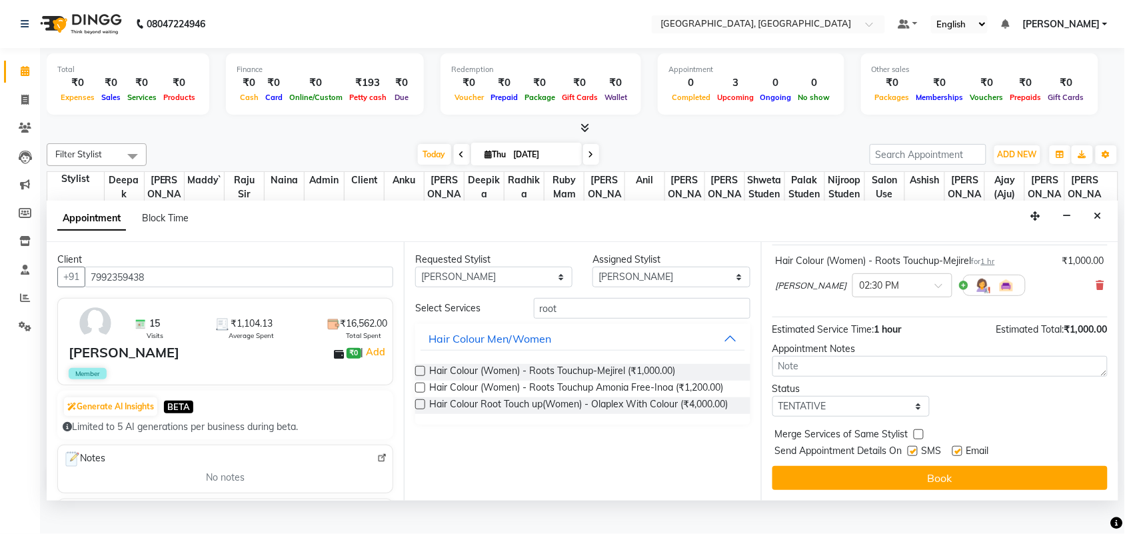
scroll to position [205, 0]
click at [860, 409] on select "Select TENTATIVE CONFIRM CHECK-IN UPCOMING" at bounding box center [851, 406] width 157 height 21
select select "check-in"
click at [775, 396] on select "Select TENTATIVE CONFIRM CHECK-IN UPCOMING" at bounding box center [851, 406] width 157 height 21
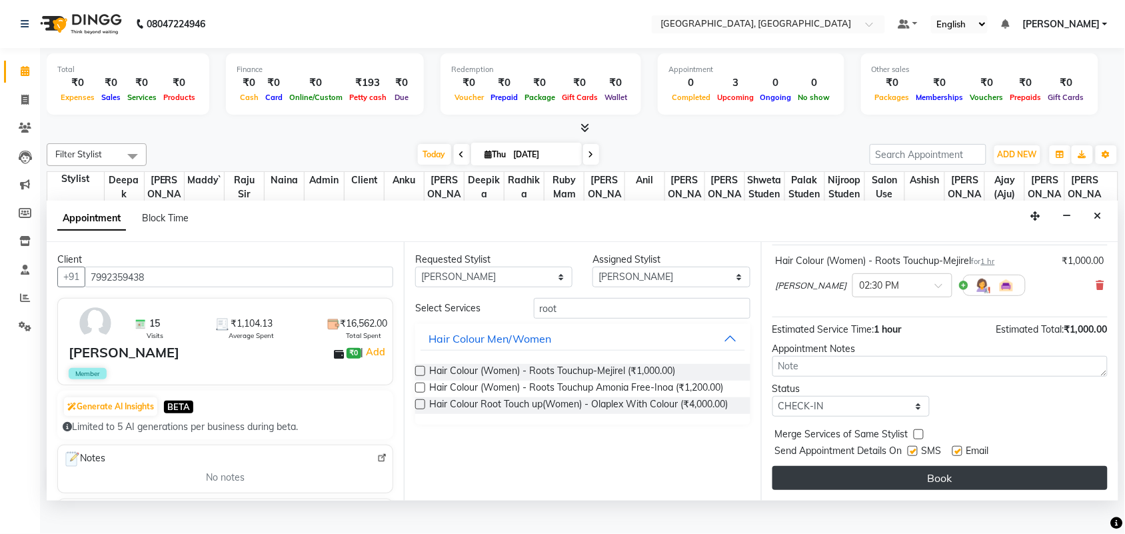
click at [874, 481] on button "Book" at bounding box center [940, 478] width 335 height 24
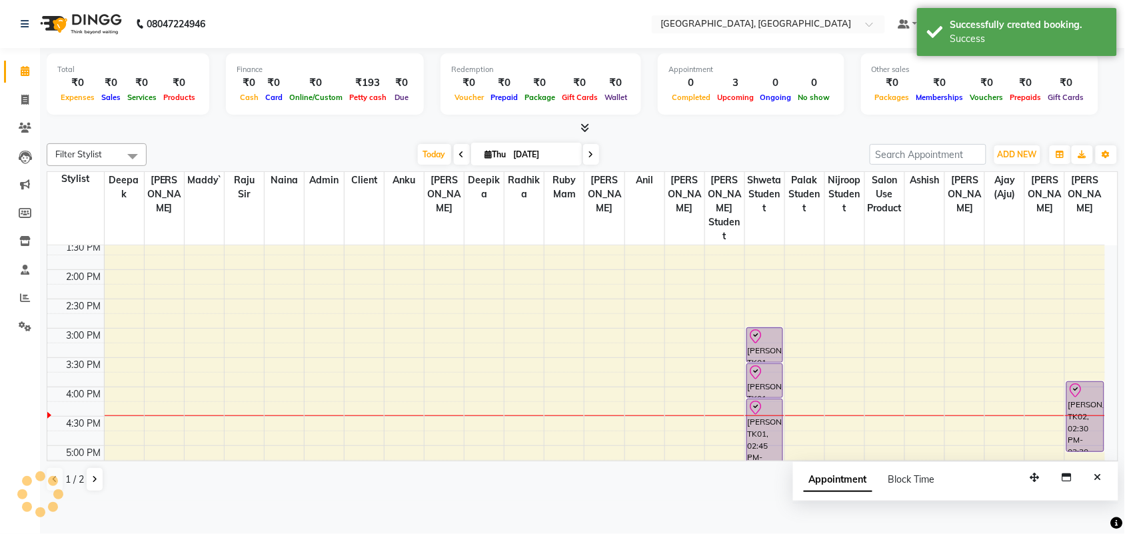
scroll to position [0, 0]
